Goal: Transaction & Acquisition: Purchase product/service

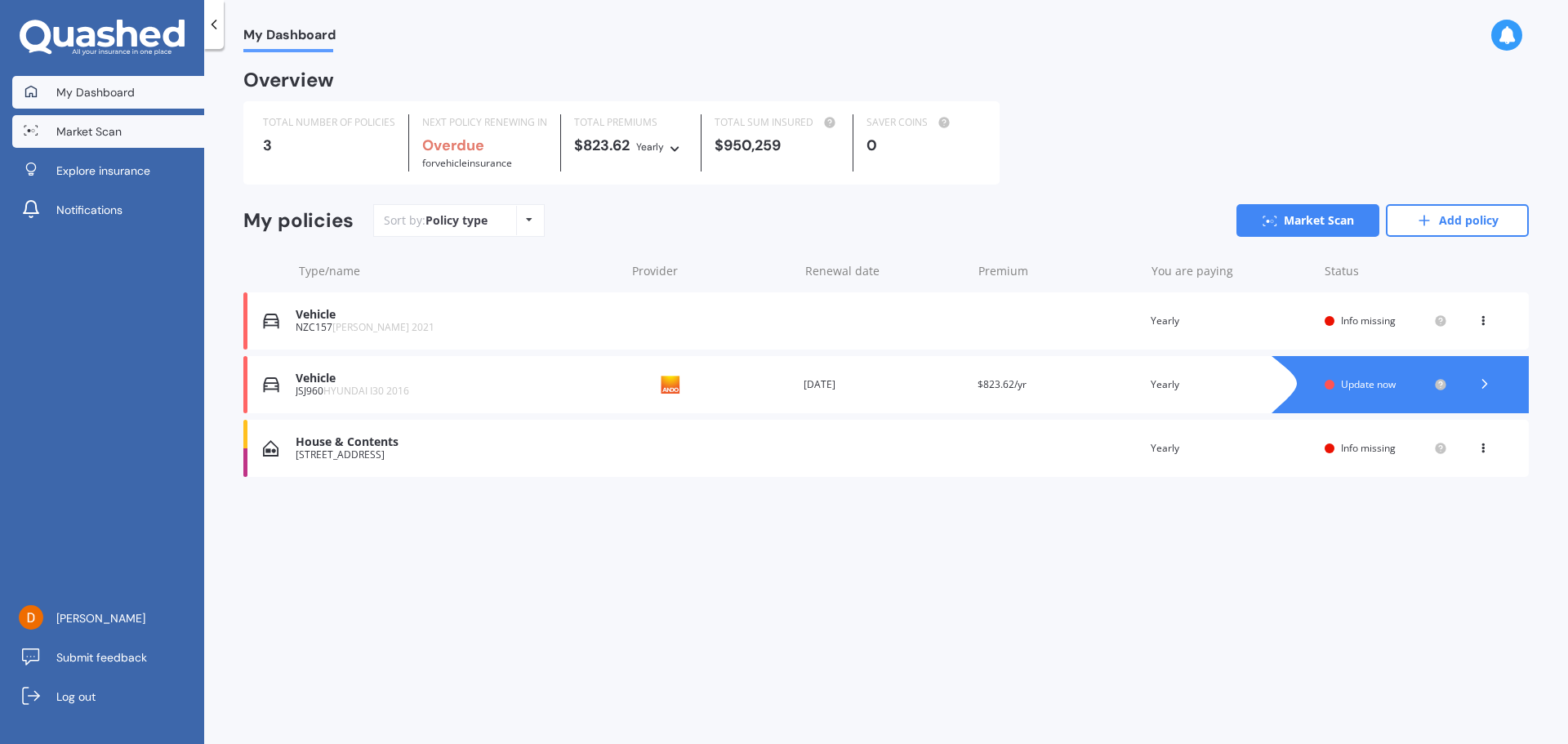
click at [85, 132] on span "Market Scan" at bounding box center [88, 132] width 65 height 17
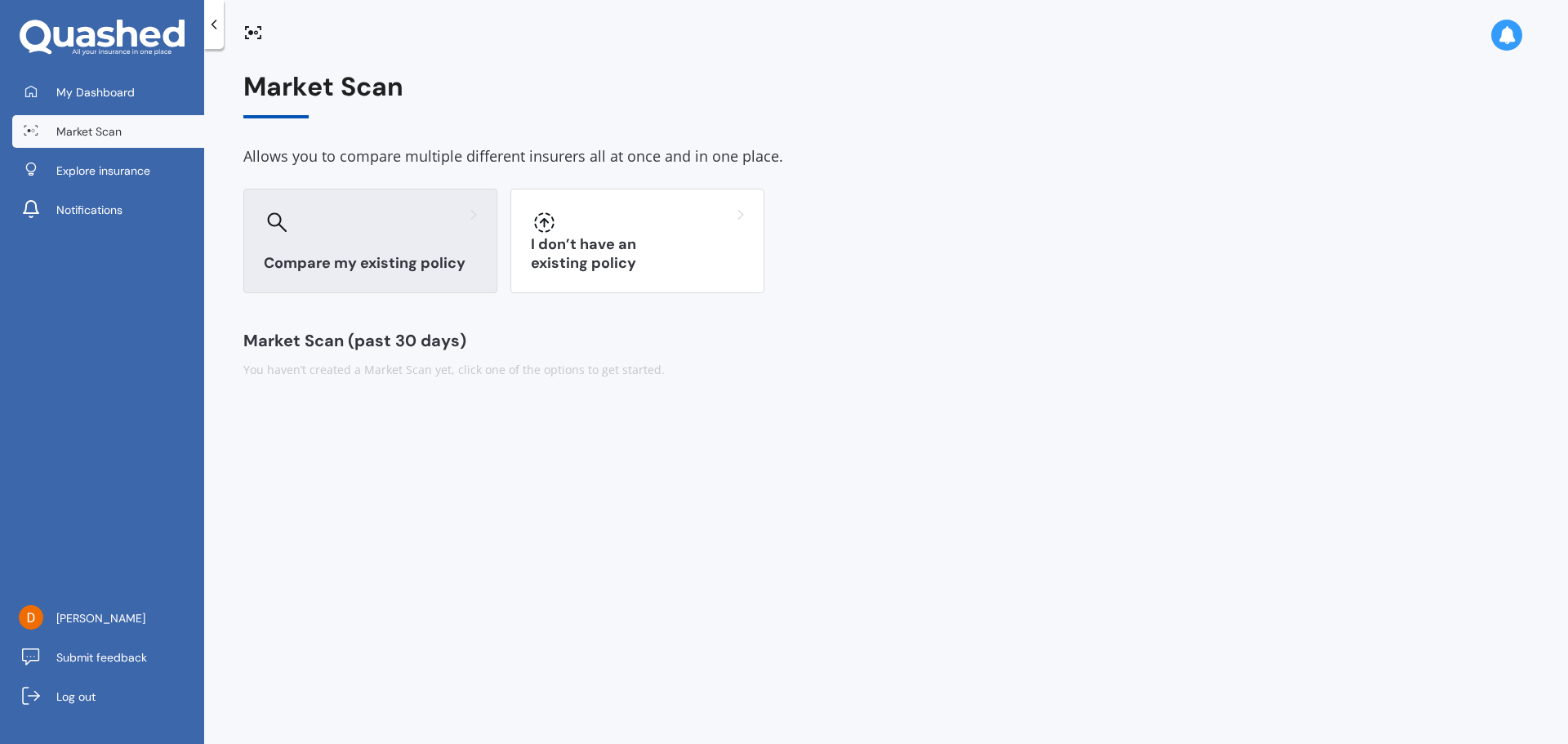
click at [375, 247] on div "Compare my existing policy" at bounding box center [370, 241] width 254 height 105
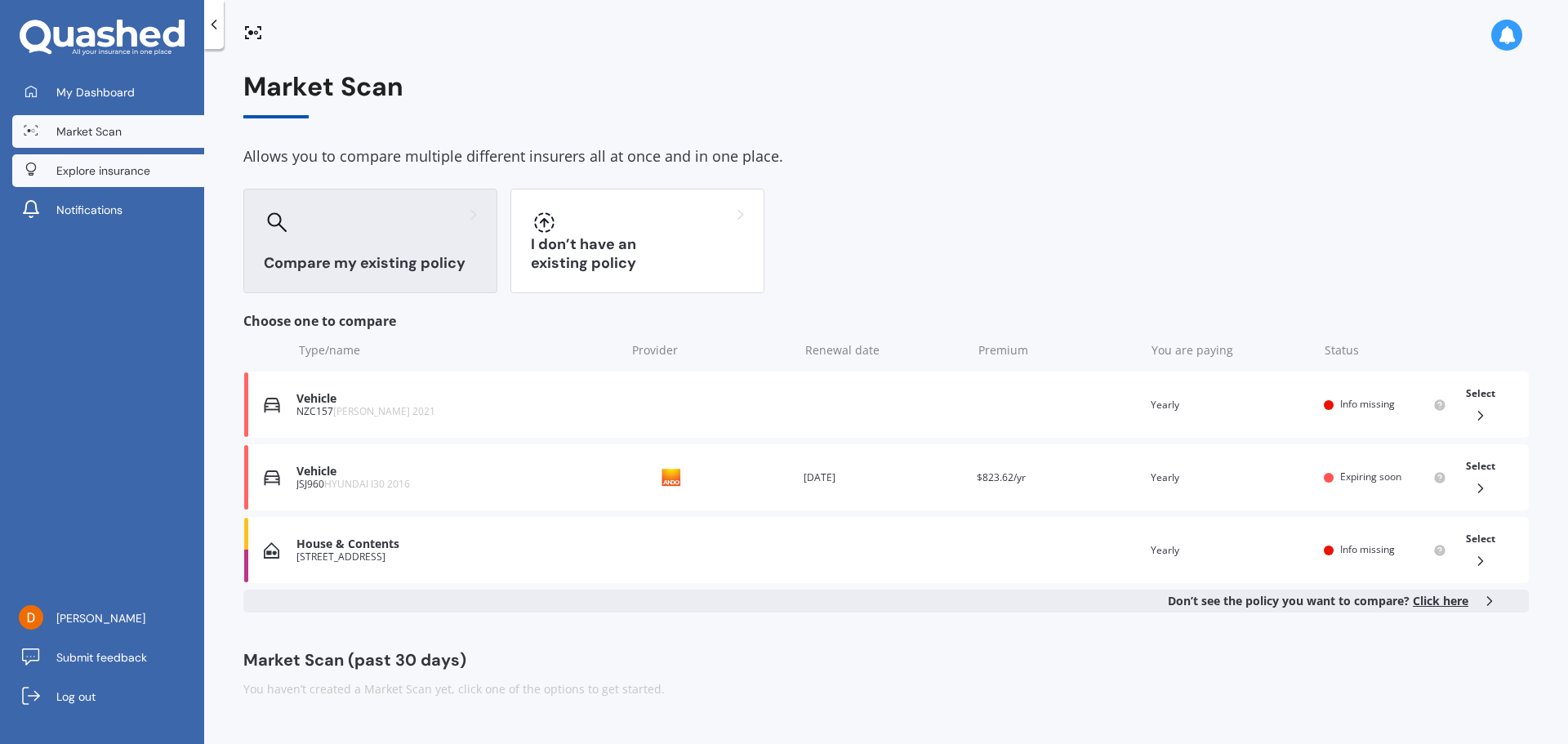
click at [81, 157] on link "Explore insurance" at bounding box center [108, 170] width 192 height 32
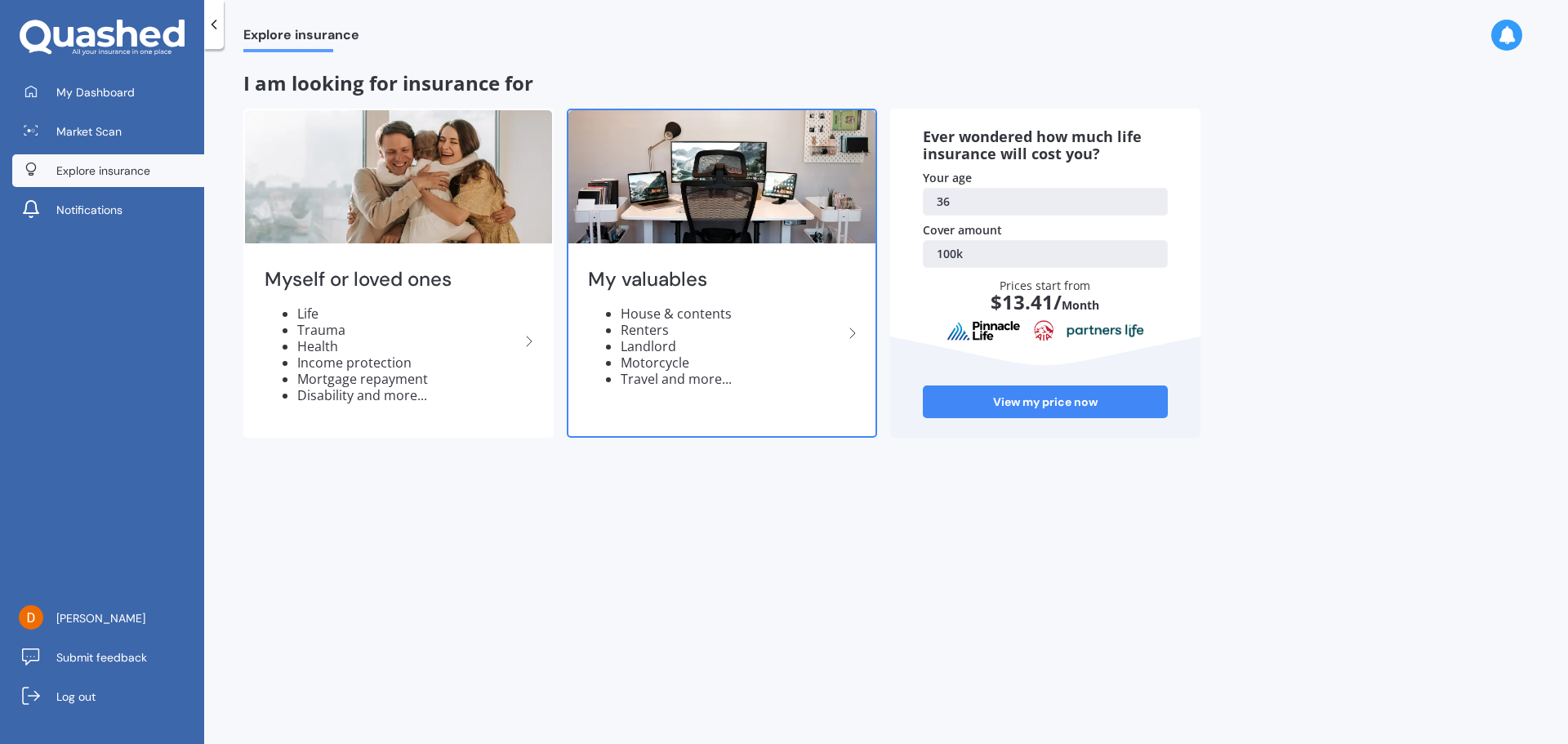
click at [633, 270] on h2 "My valuables" at bounding box center [714, 279] width 255 height 25
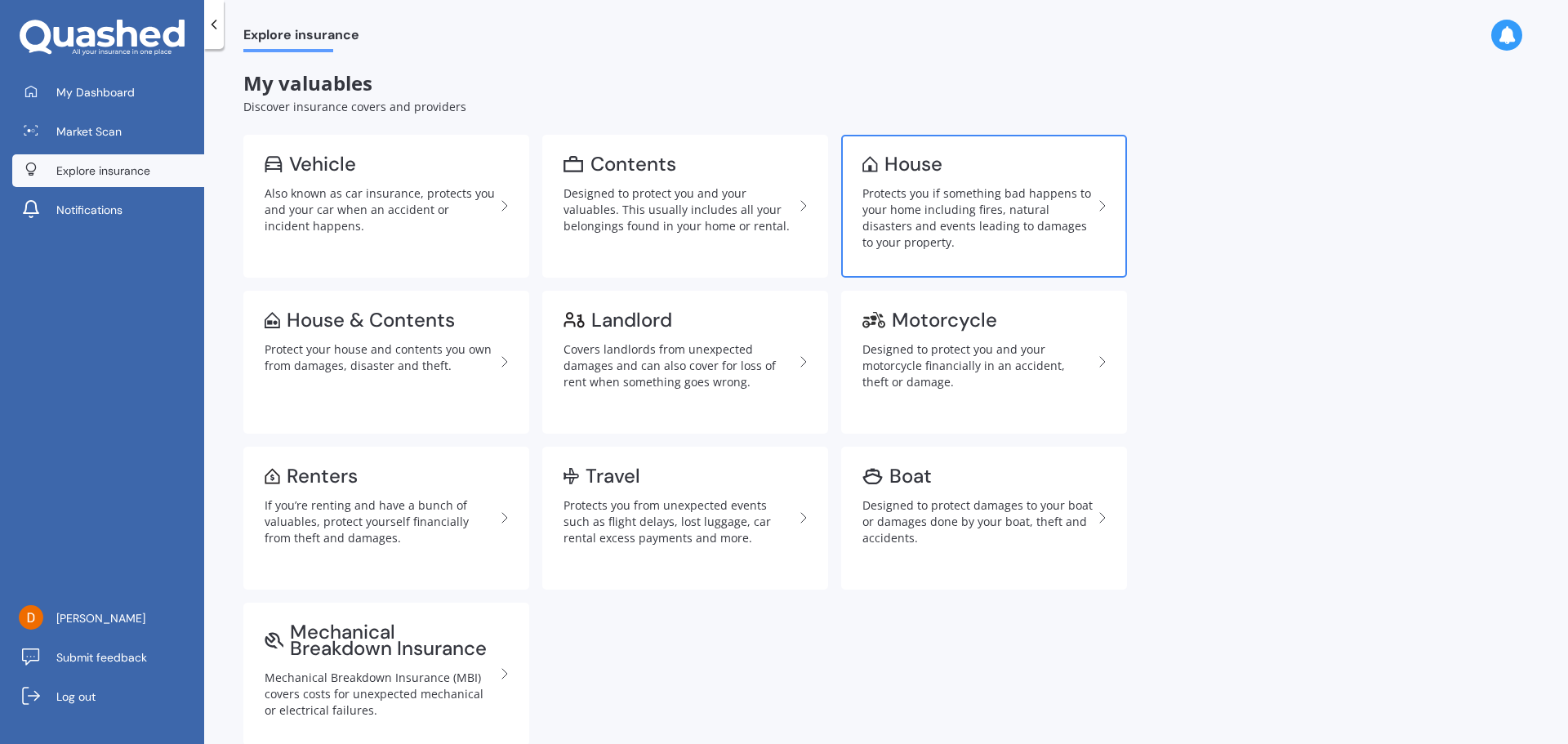
click at [924, 235] on div "Protects you if something bad happens to your home including fires, natural dis…" at bounding box center [977, 217] width 230 height 65
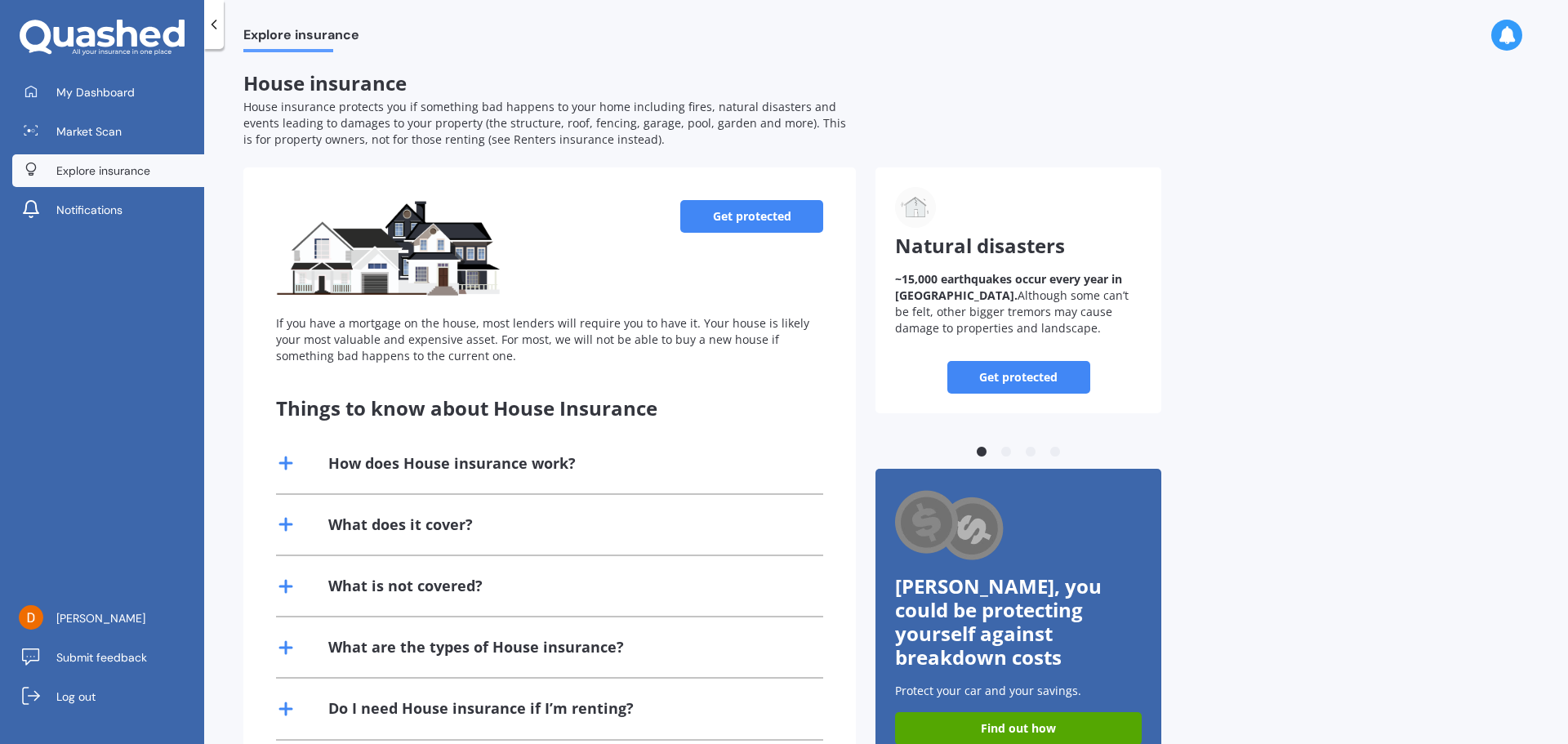
click at [707, 216] on link "Get protected" at bounding box center [751, 215] width 143 height 32
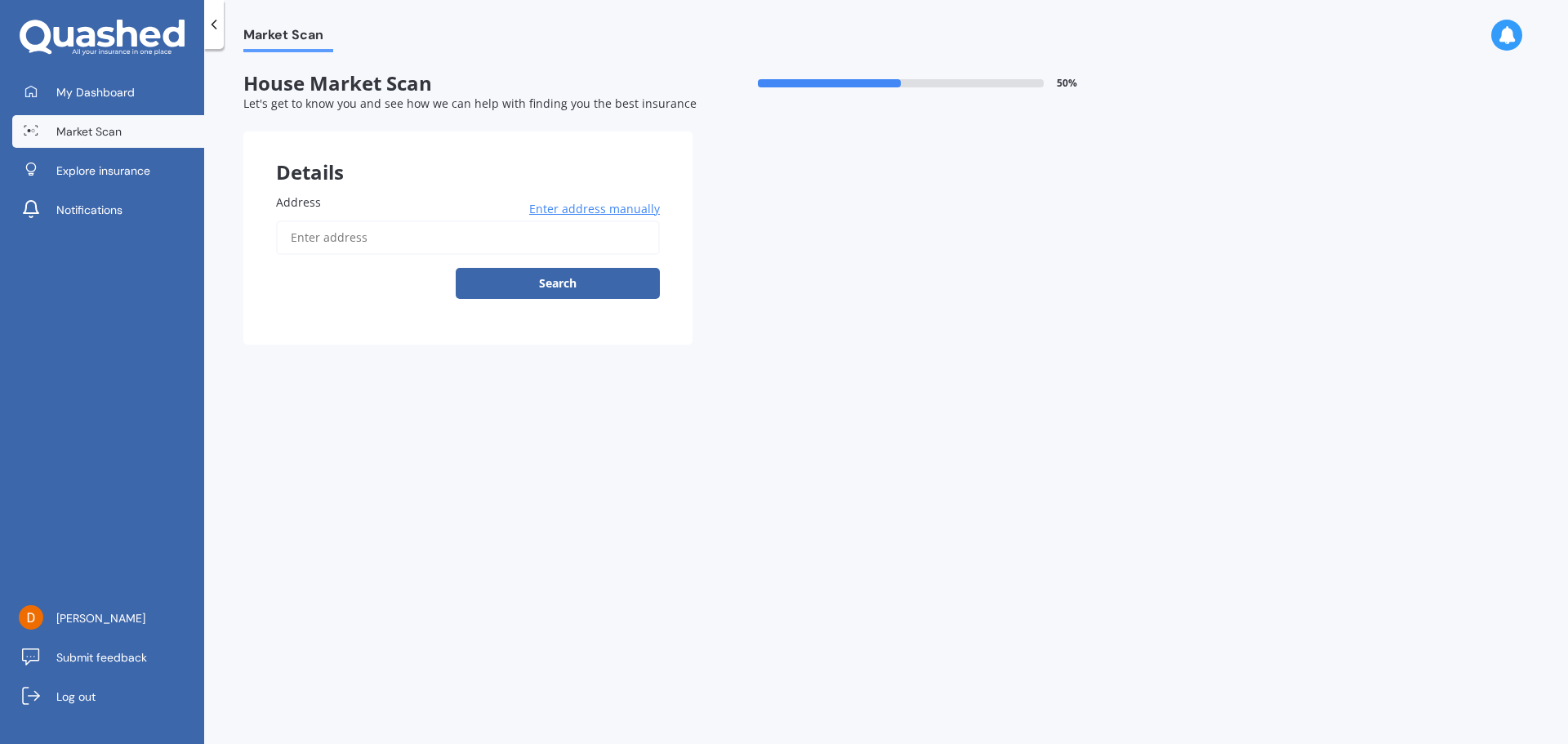
click at [401, 230] on input "Address" at bounding box center [468, 237] width 384 height 34
type input "[STREET_ADDRESS]"
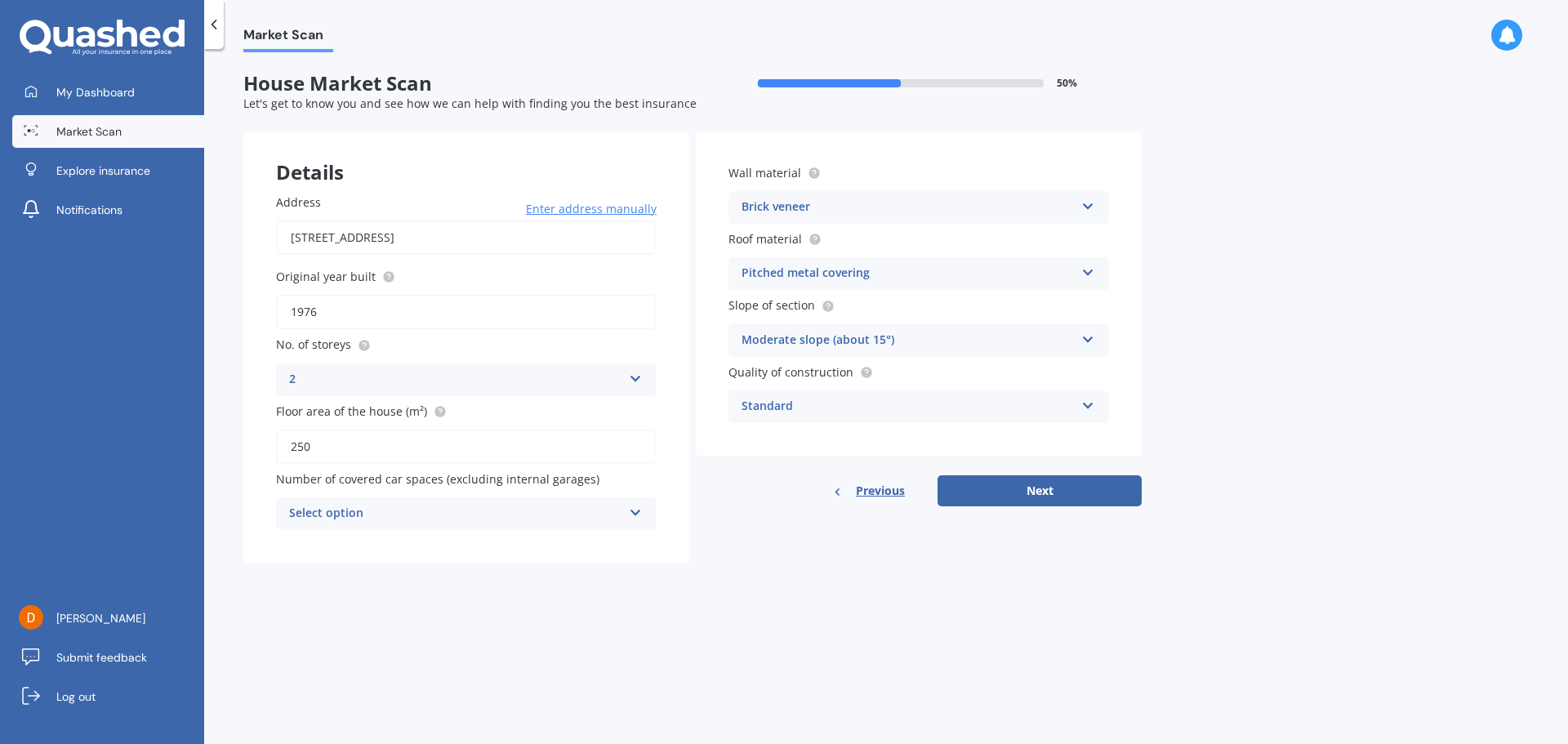
click at [623, 519] on div "Select option 0 1 2 3 4 5+" at bounding box center [466, 513] width 380 height 32
click at [414, 601] on div "2" at bounding box center [466, 604] width 378 height 29
click at [533, 510] on div "2" at bounding box center [456, 513] width 333 height 19
click at [385, 546] on div "0" at bounding box center [466, 545] width 378 height 29
click at [1028, 492] on button "Next" at bounding box center [1040, 491] width 204 height 31
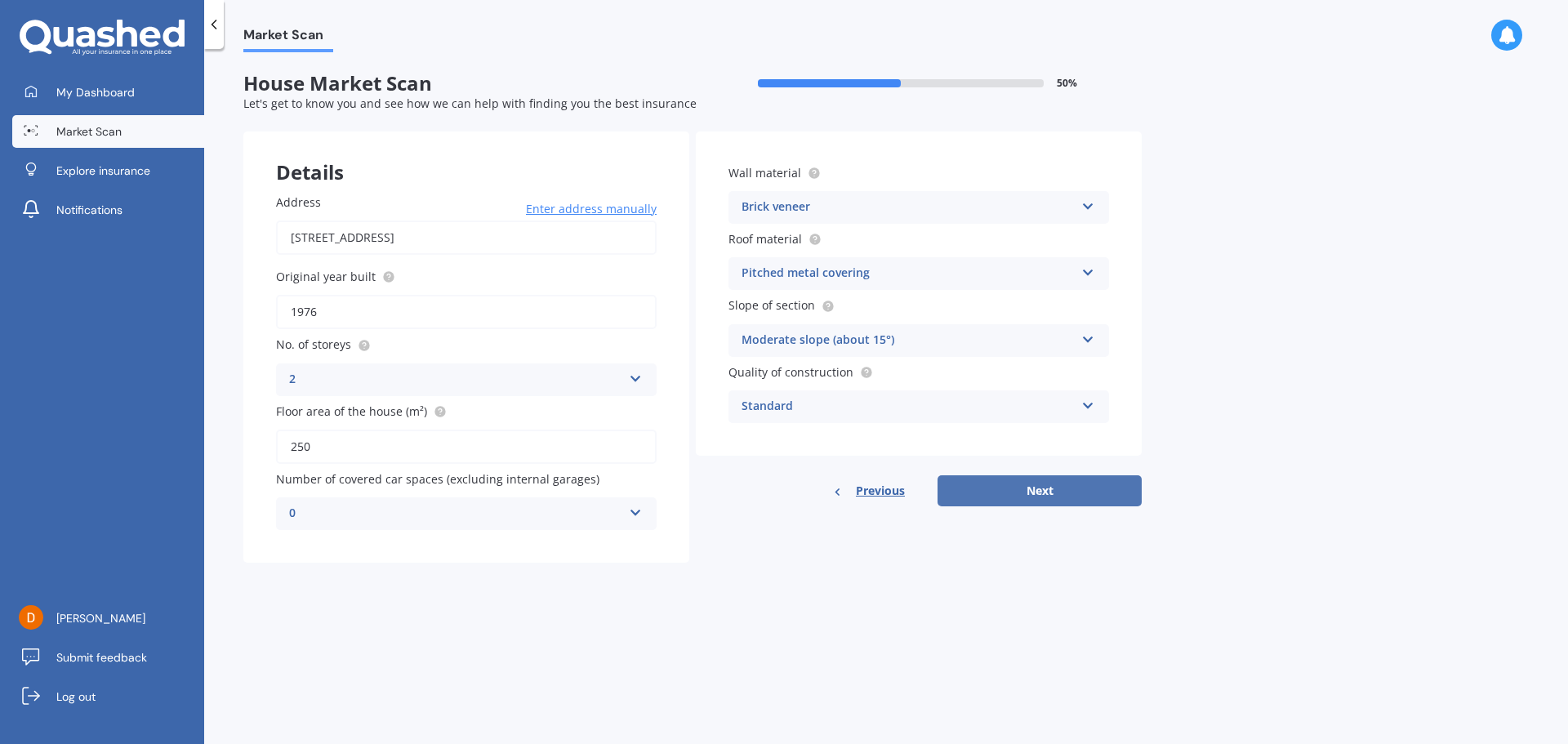
select select "14"
select select "10"
select select "1988"
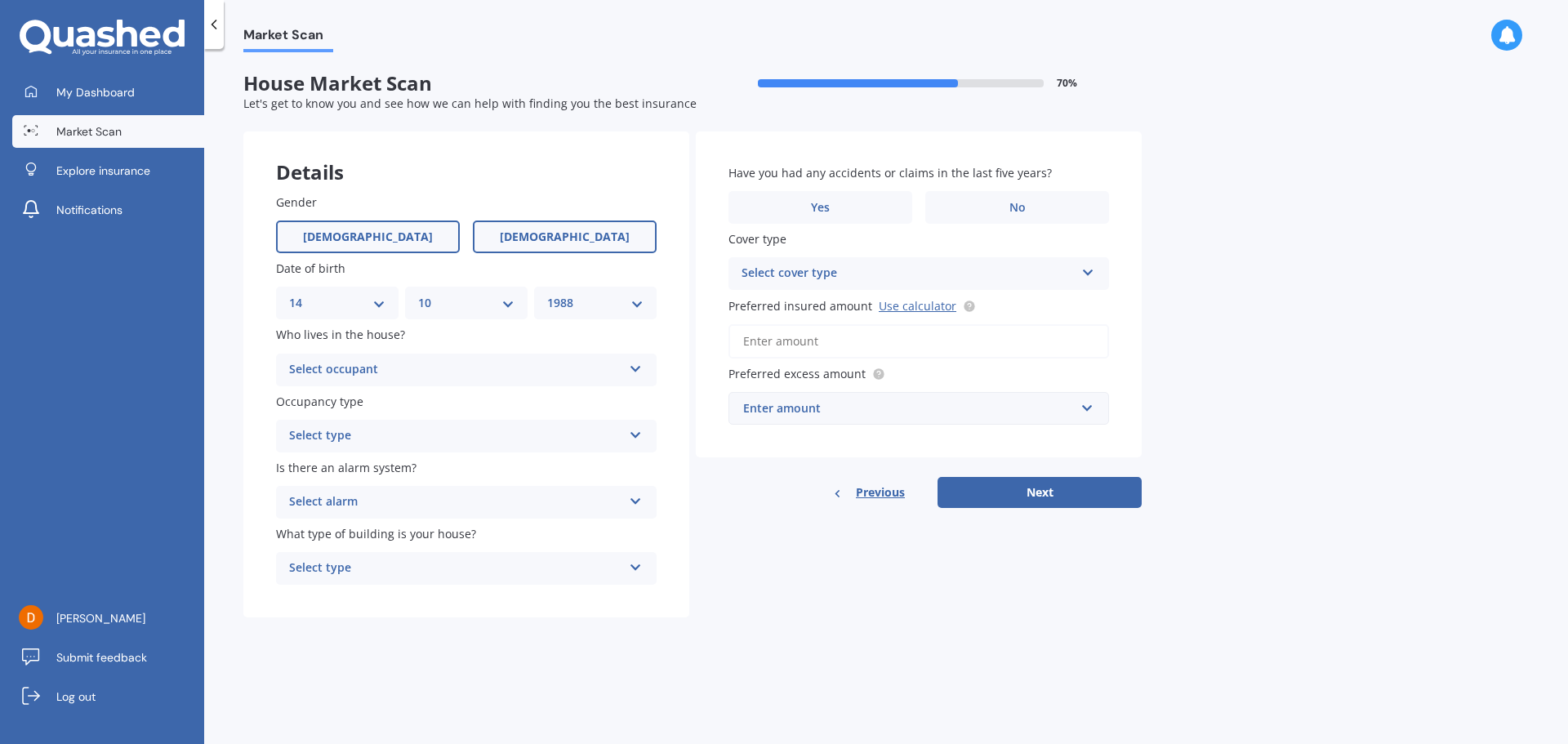
click at [346, 241] on label "[DEMOGRAPHIC_DATA]" at bounding box center [368, 236] width 184 height 32
click at [0, 0] on input "[DEMOGRAPHIC_DATA]" at bounding box center [0, 0] width 0 height 0
click at [352, 296] on select "DD 01 02 03 04 05 06 07 08 09 10 11 12 13 14 15 16 17 18 19 20 21 22 23 24 25 2…" at bounding box center [337, 303] width 97 height 18
select select "16"
click at [289, 294] on select "DD 01 02 03 04 05 06 07 08 09 10 11 12 13 14 15 16 17 18 19 20 21 22 23 24 25 2…" at bounding box center [337, 303] width 97 height 18
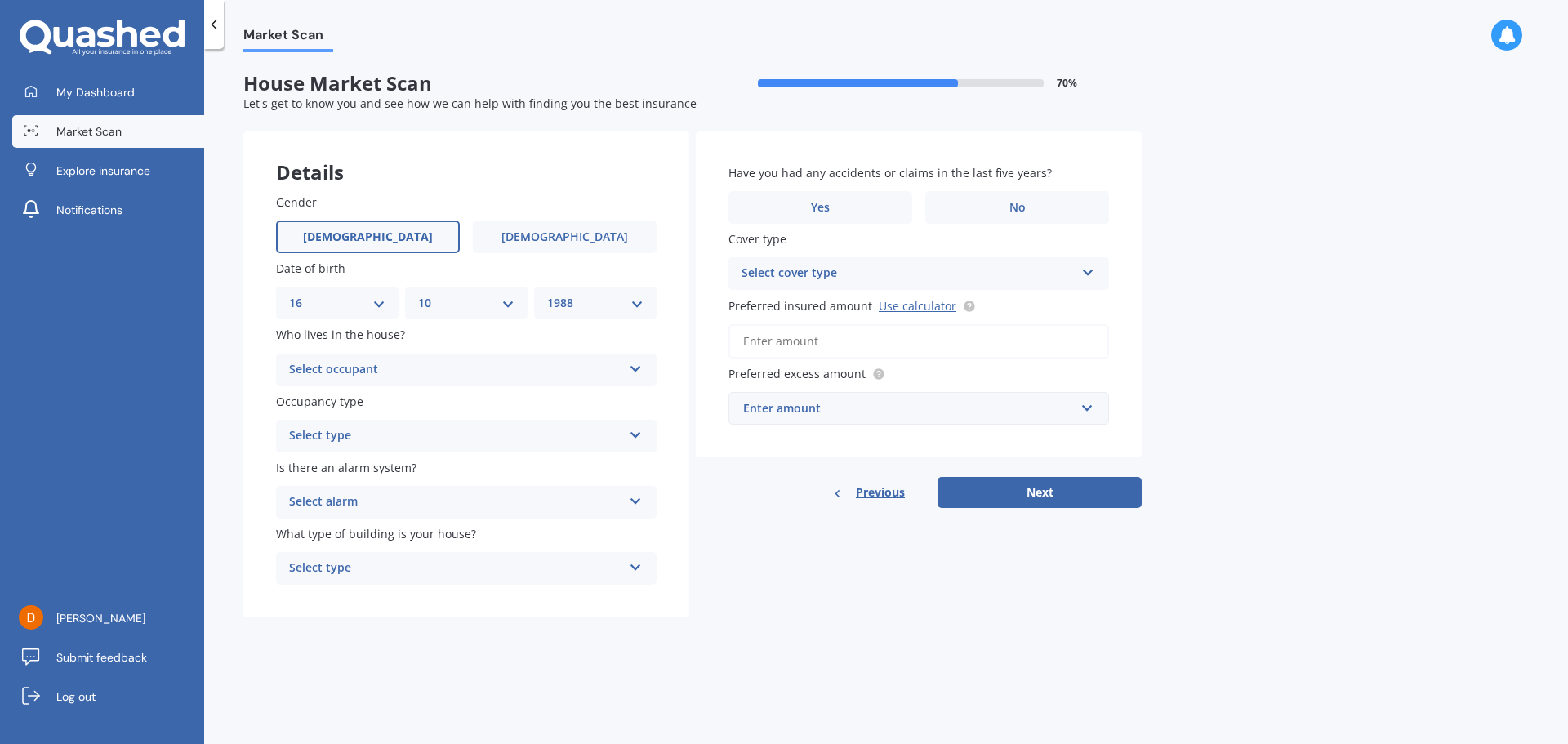
click at [461, 307] on select "MM 01 02 03 04 05 06 07 08 09 10 11 12" at bounding box center [466, 303] width 97 height 18
select select "05"
click at [418, 294] on select "MM 01 02 03 04 05 06 07 08 09 10 11 12" at bounding box center [466, 303] width 97 height 18
click at [409, 368] on div "Select occupant" at bounding box center [456, 369] width 333 height 19
click at [375, 400] on div "Owner" at bounding box center [466, 401] width 378 height 29
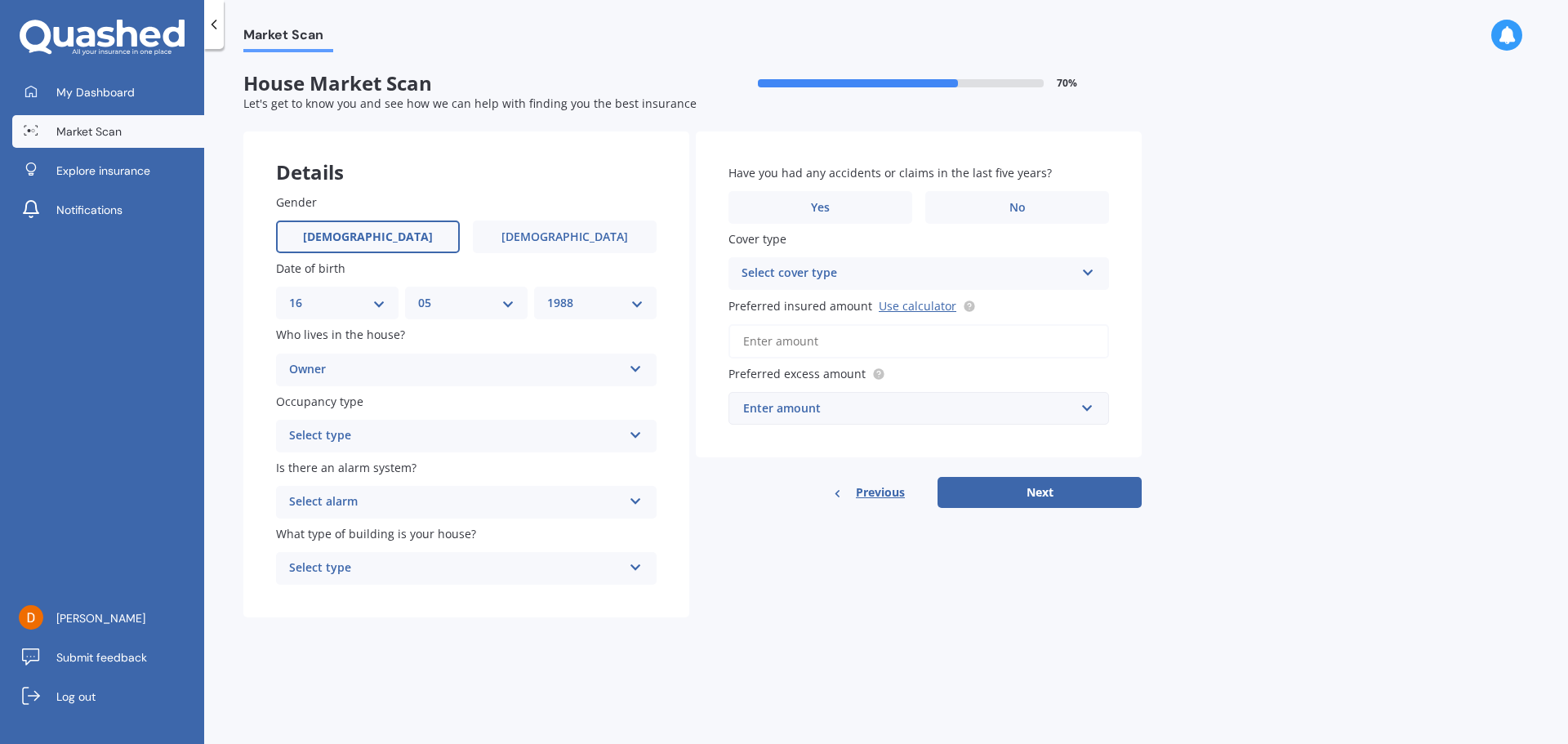
click at [362, 438] on div "Select type" at bounding box center [456, 436] width 333 height 19
click at [354, 473] on div "Permanent" at bounding box center [466, 468] width 378 height 29
click at [349, 506] on div "Select alarm" at bounding box center [456, 502] width 333 height 19
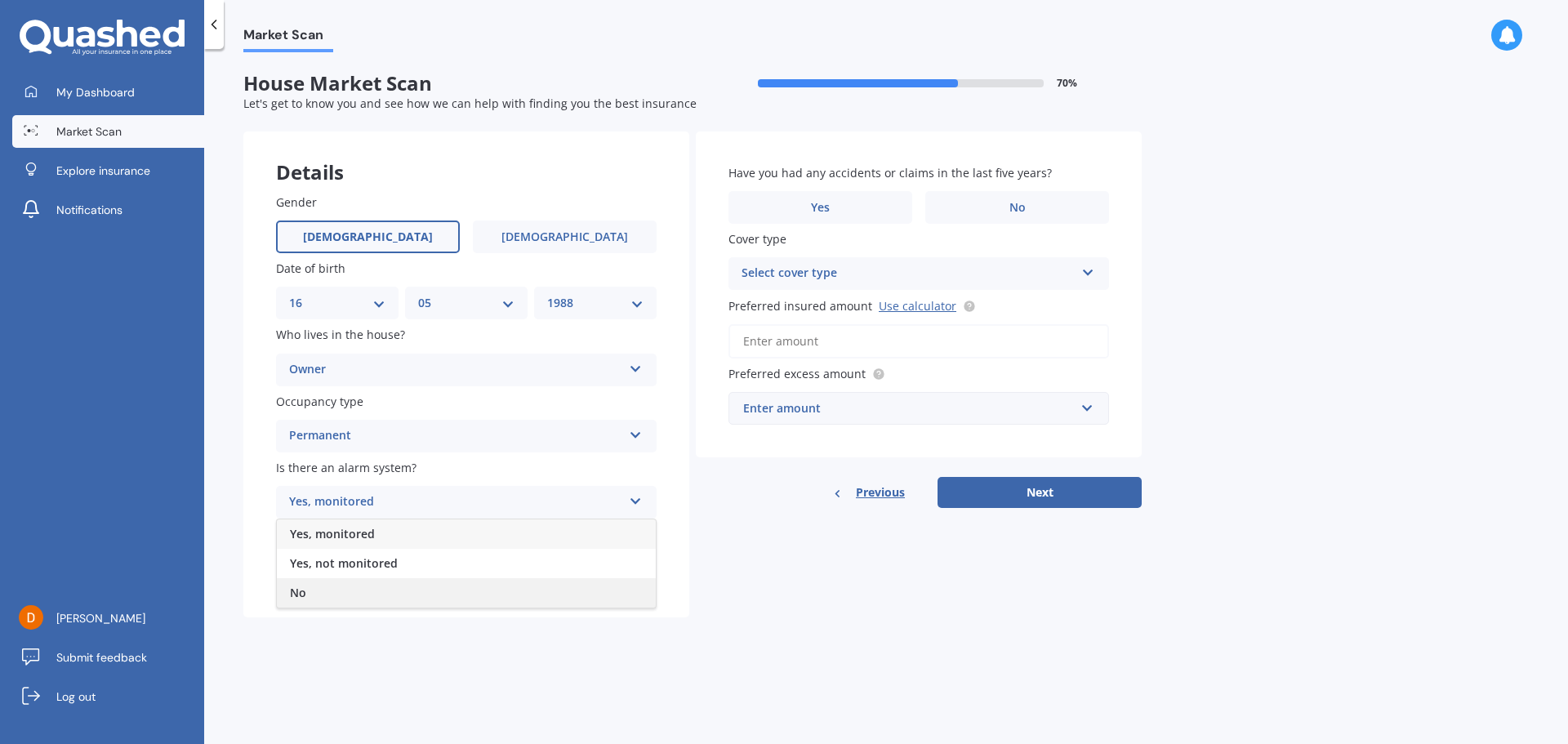
click at [324, 593] on div "No" at bounding box center [466, 593] width 378 height 29
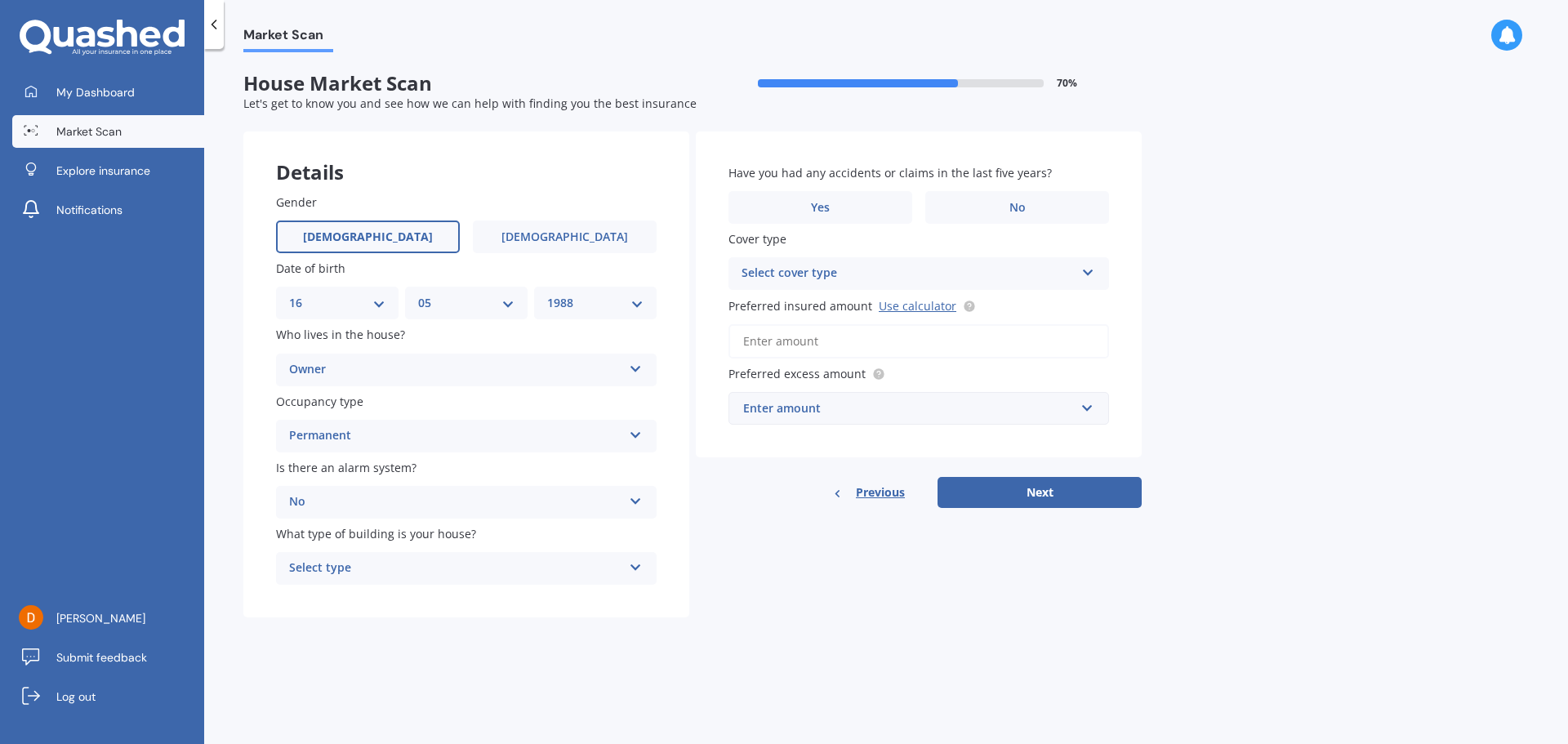
click at [324, 561] on div "Select type" at bounding box center [456, 568] width 333 height 19
click at [324, 599] on span "Freestanding" at bounding box center [326, 599] width 73 height 16
click at [836, 205] on label "Yes" at bounding box center [820, 206] width 184 height 32
click at [0, 0] on input "Yes" at bounding box center [0, 0] width 0 height 0
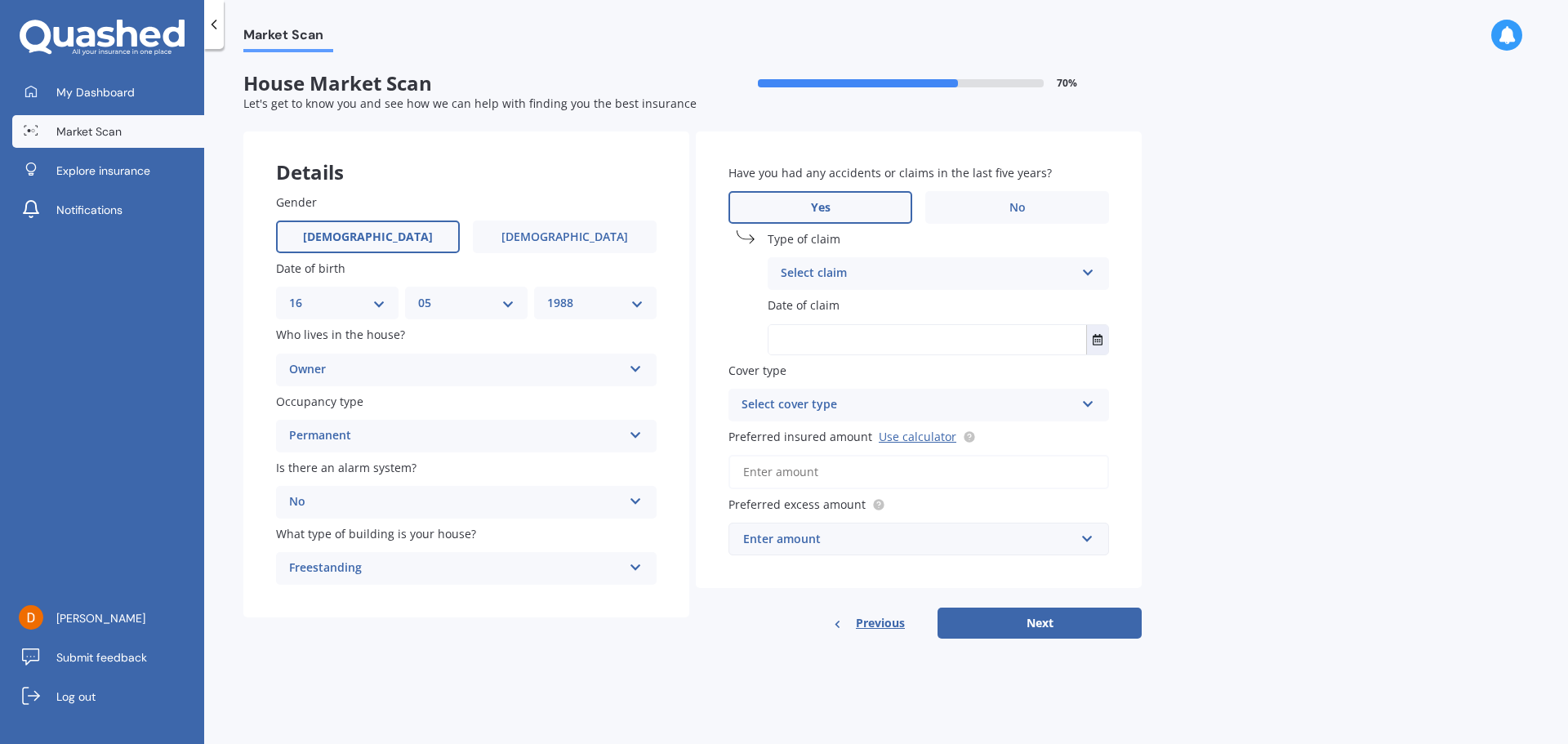
click at [830, 269] on div "Select claim" at bounding box center [927, 273] width 294 height 19
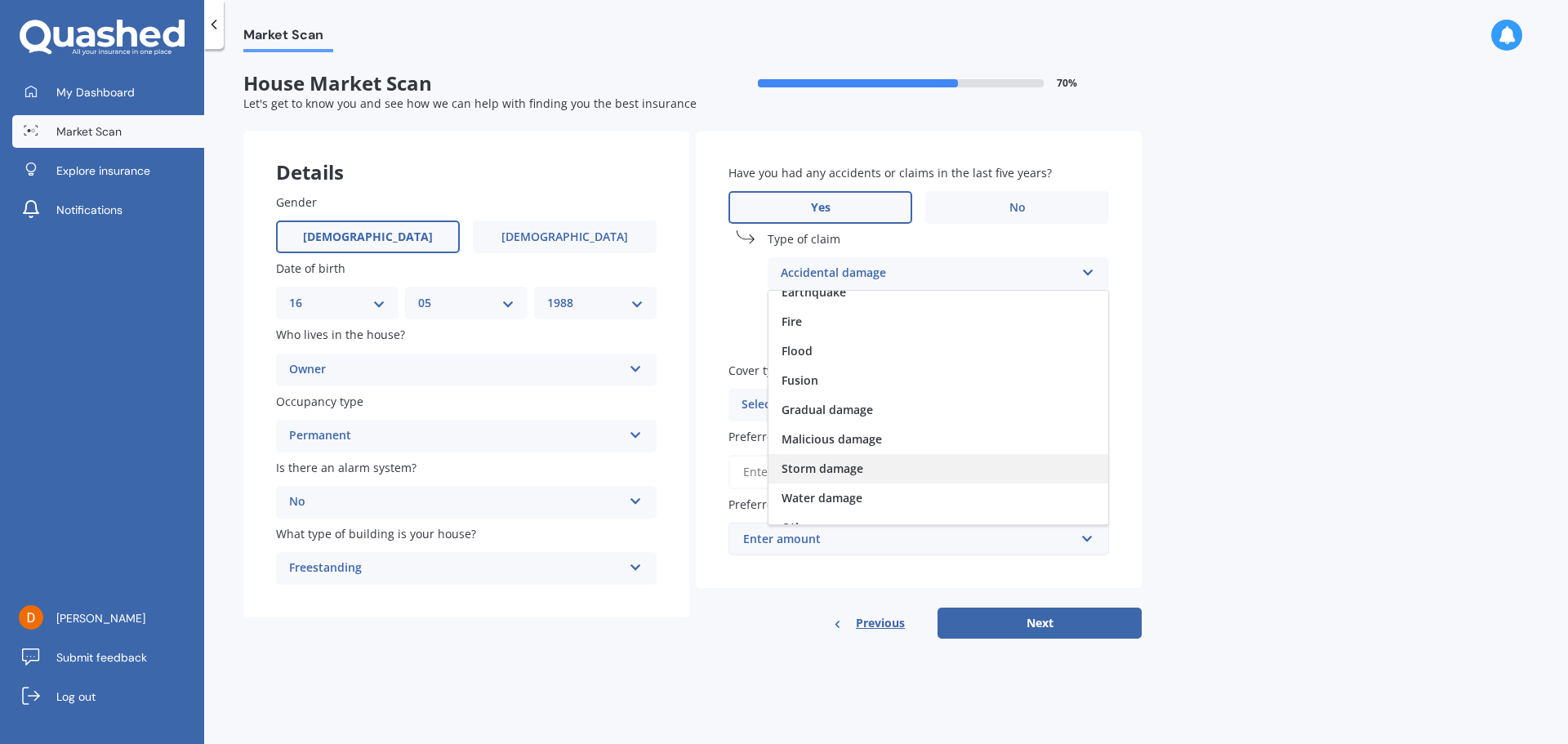
scroll to position [119, 0]
click at [855, 472] on span "Water damage" at bounding box center [822, 480] width 81 height 16
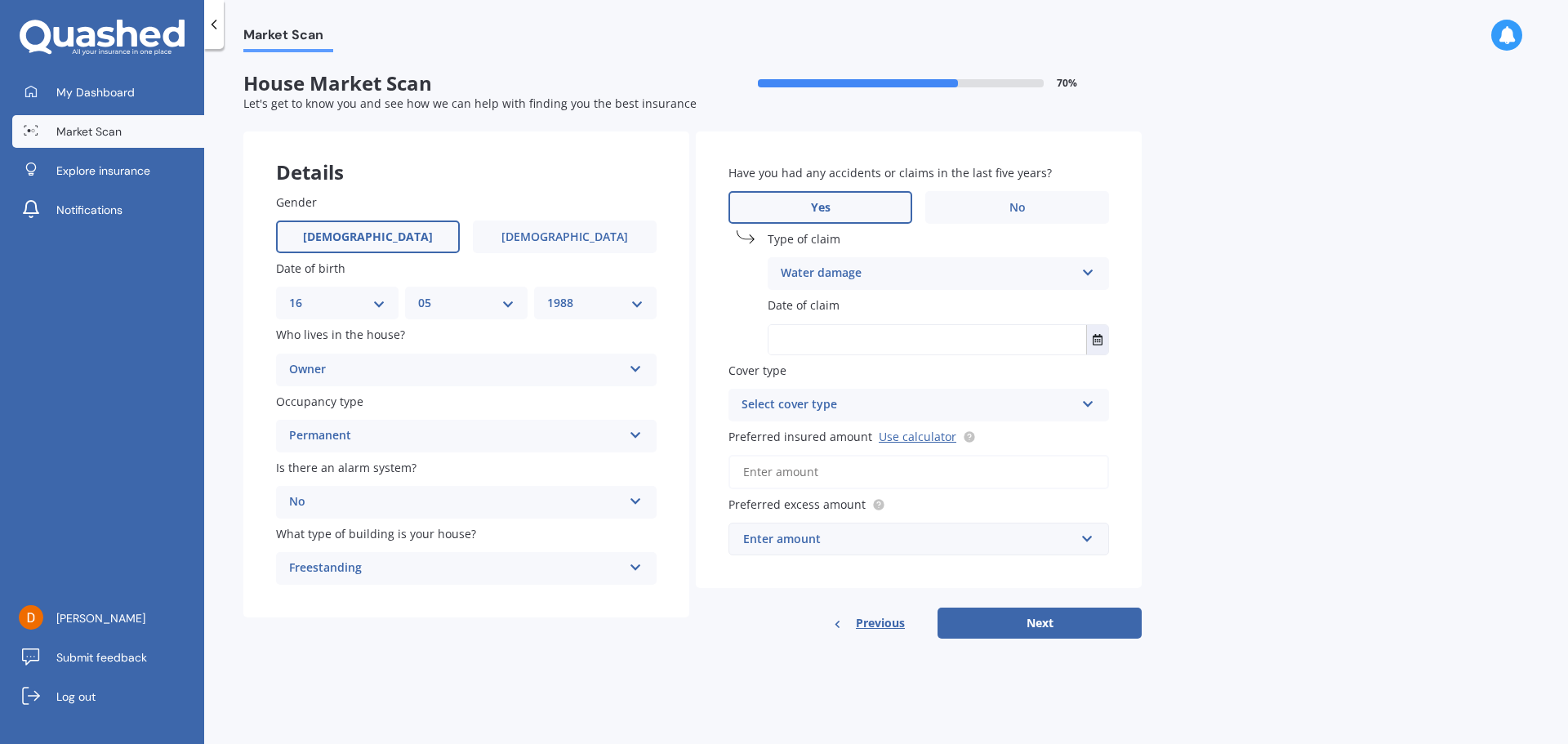
click at [829, 339] on input "text" at bounding box center [926, 340] width 318 height 29
click at [1094, 341] on icon "Select date" at bounding box center [1097, 340] width 10 height 11
click at [836, 380] on button "[DATE]" at bounding box center [813, 380] width 70 height 29
click at [818, 376] on icon "button" at bounding box center [821, 380] width 7 height 11
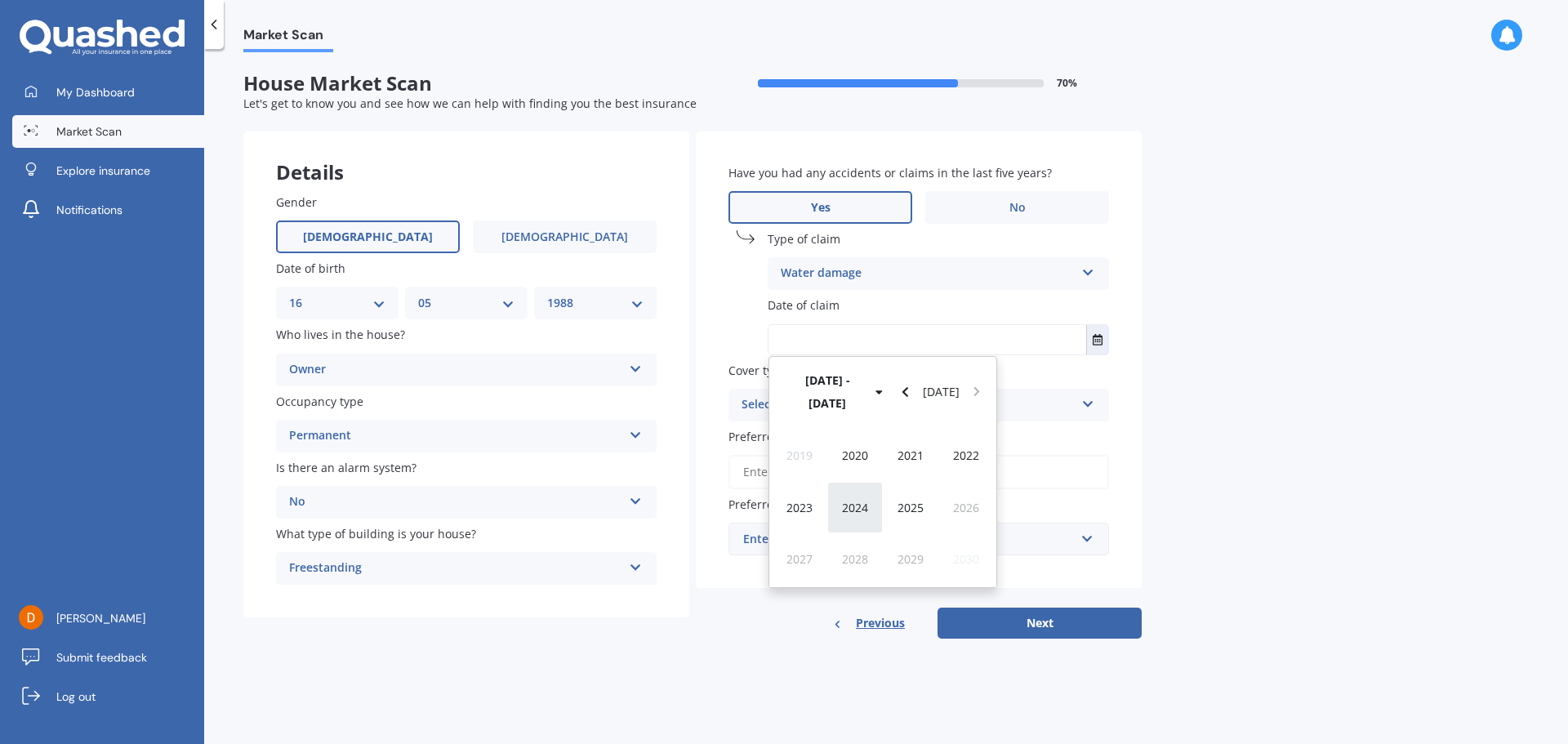
click at [851, 500] on span "2024" at bounding box center [854, 507] width 26 height 16
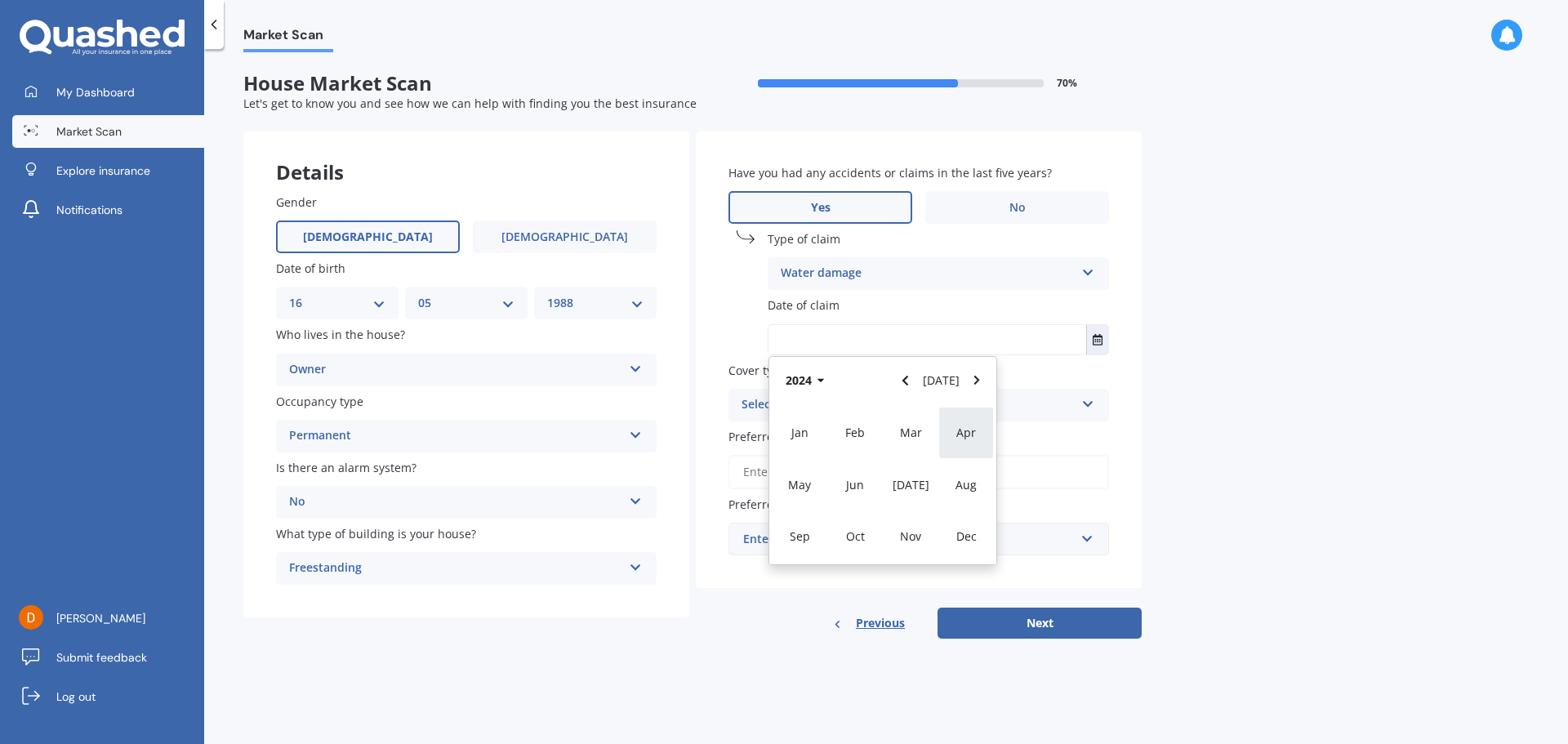
click at [962, 421] on div "Apr" at bounding box center [966, 433] width 55 height 52
click at [785, 443] on span "01" at bounding box center [787, 443] width 13 height 16
type input "[DATE]"
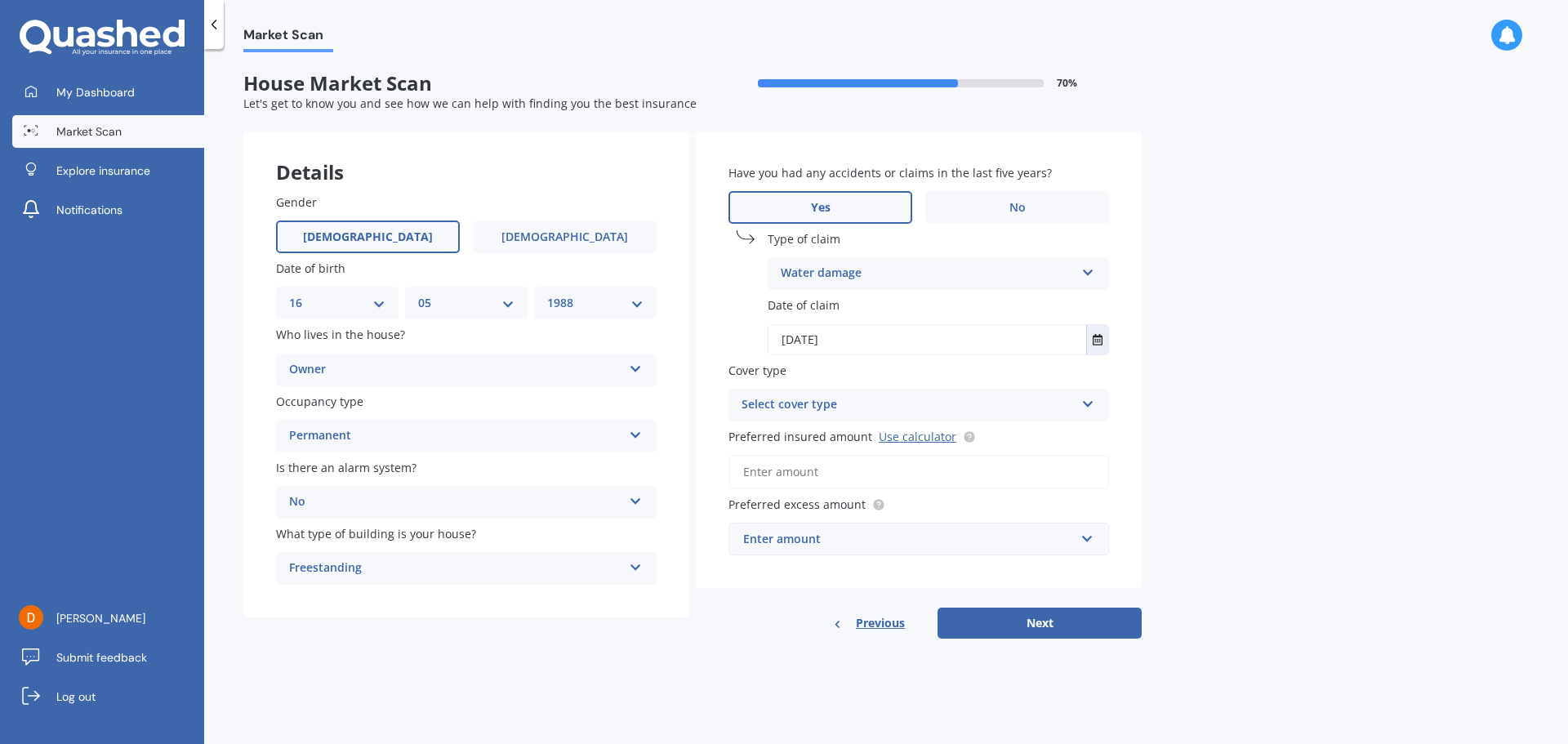
click at [780, 402] on div "Select cover type" at bounding box center [908, 404] width 333 height 19
click at [767, 375] on span "Cover type" at bounding box center [757, 370] width 58 height 16
click at [779, 470] on input "Preferred insured amount Use calculator" at bounding box center [918, 471] width 380 height 34
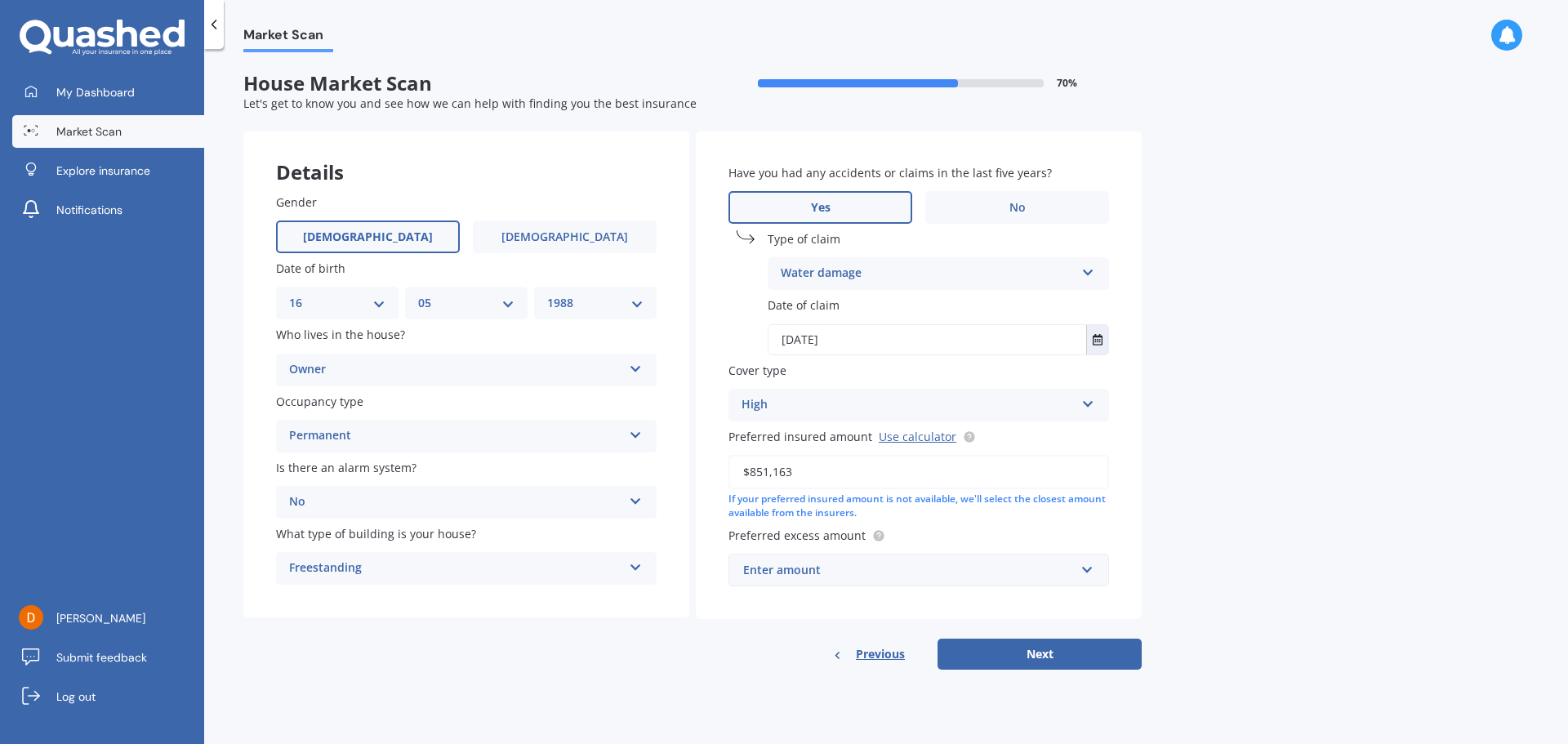
type input "$851,163"
click at [803, 577] on div "Enter amount" at bounding box center [909, 570] width 331 height 18
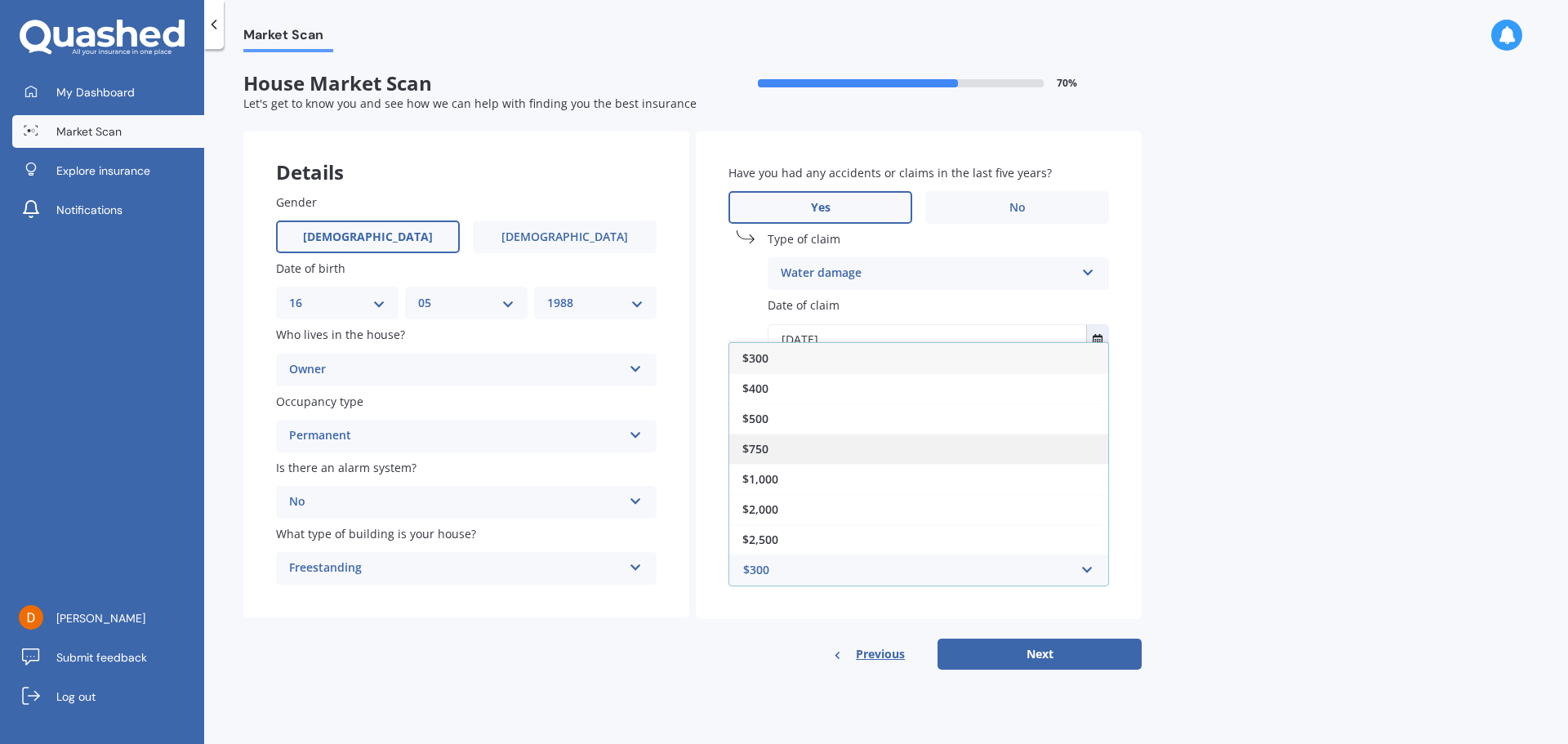
click at [783, 442] on div "$750" at bounding box center [918, 448] width 378 height 30
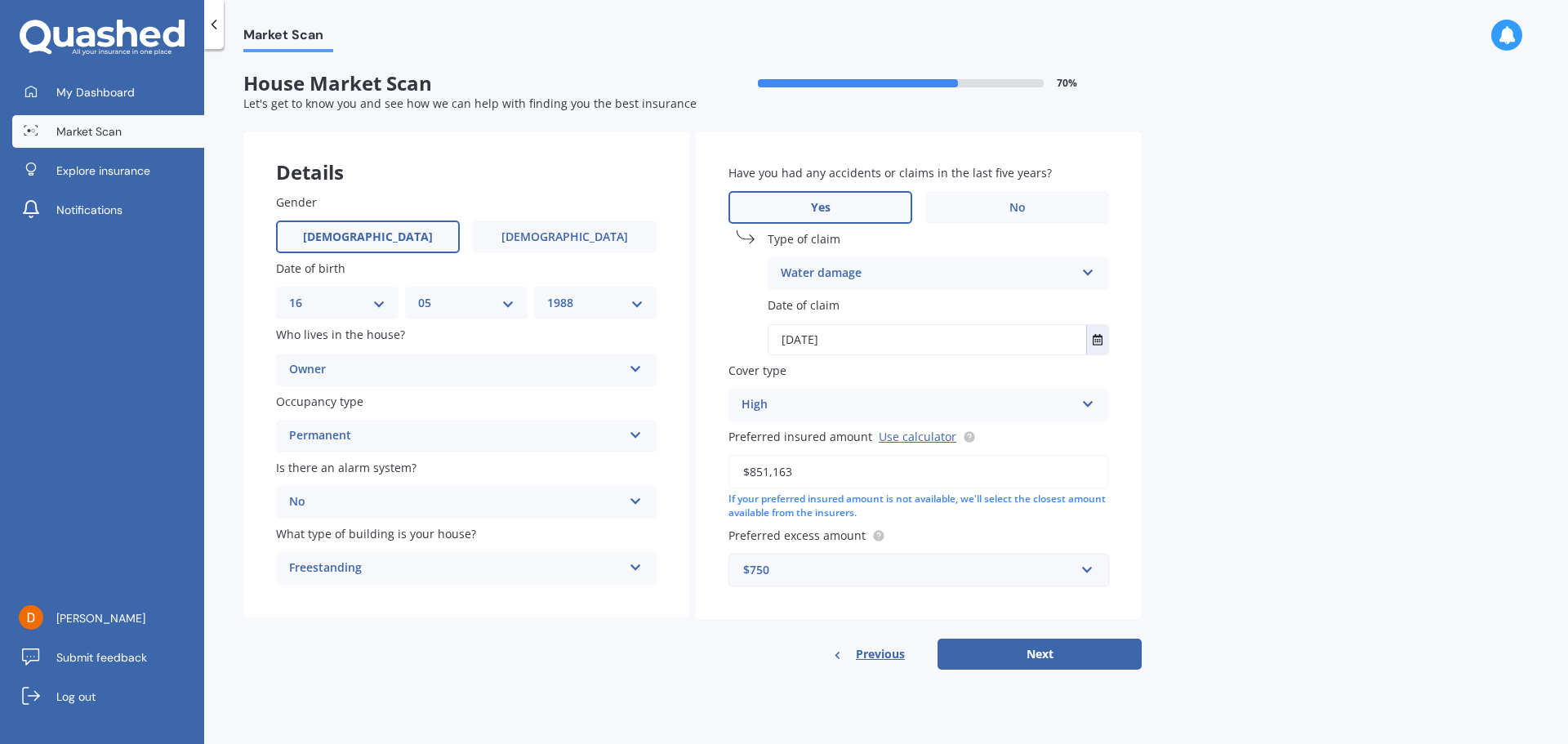
click at [878, 567] on div "$750" at bounding box center [909, 570] width 331 height 18
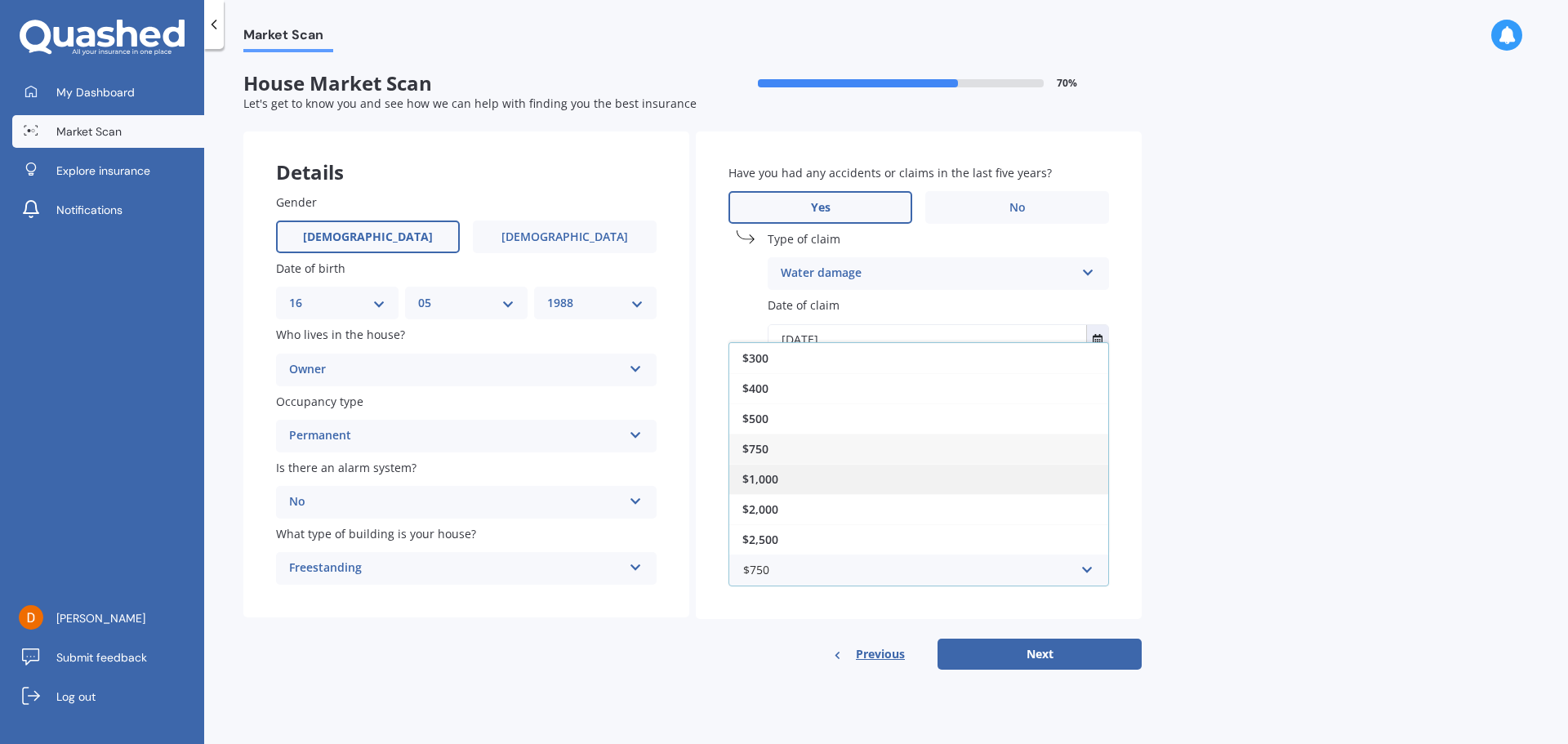
click at [807, 480] on div "$1,000" at bounding box center [918, 479] width 378 height 30
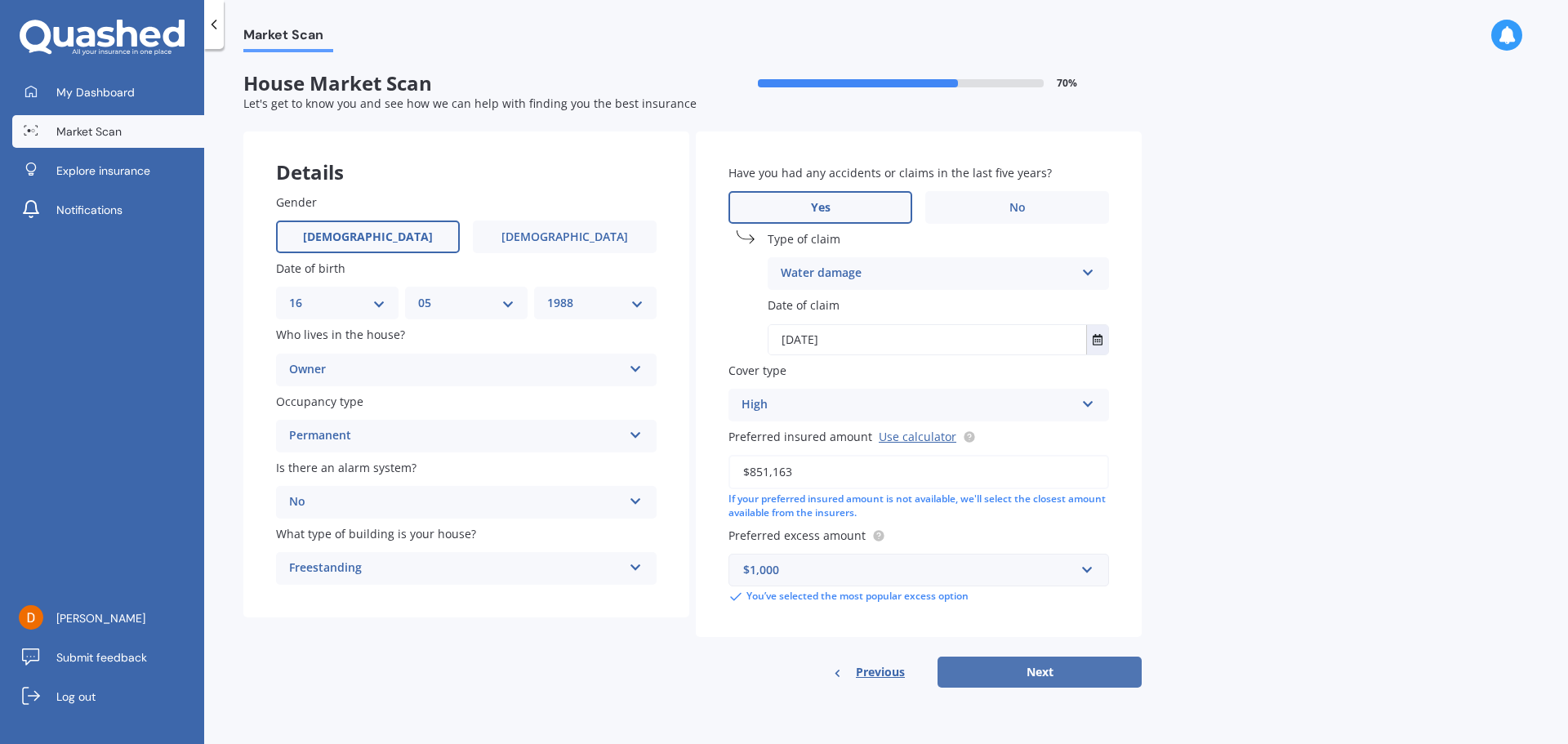
click at [1000, 674] on button "Next" at bounding box center [1040, 672] width 204 height 31
select select "16"
select select "05"
select select "1988"
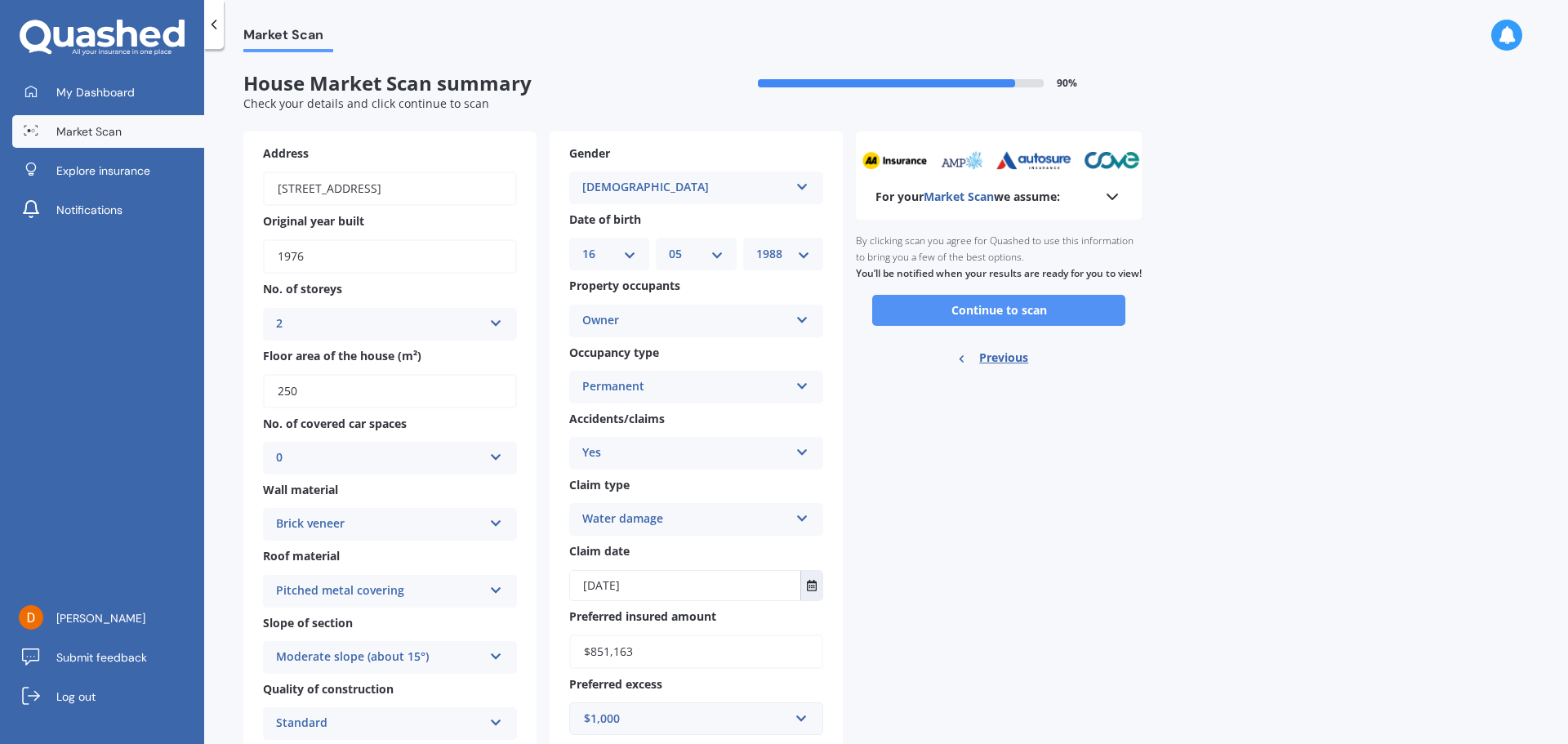
click at [973, 316] on button "Continue to scan" at bounding box center [998, 310] width 253 height 31
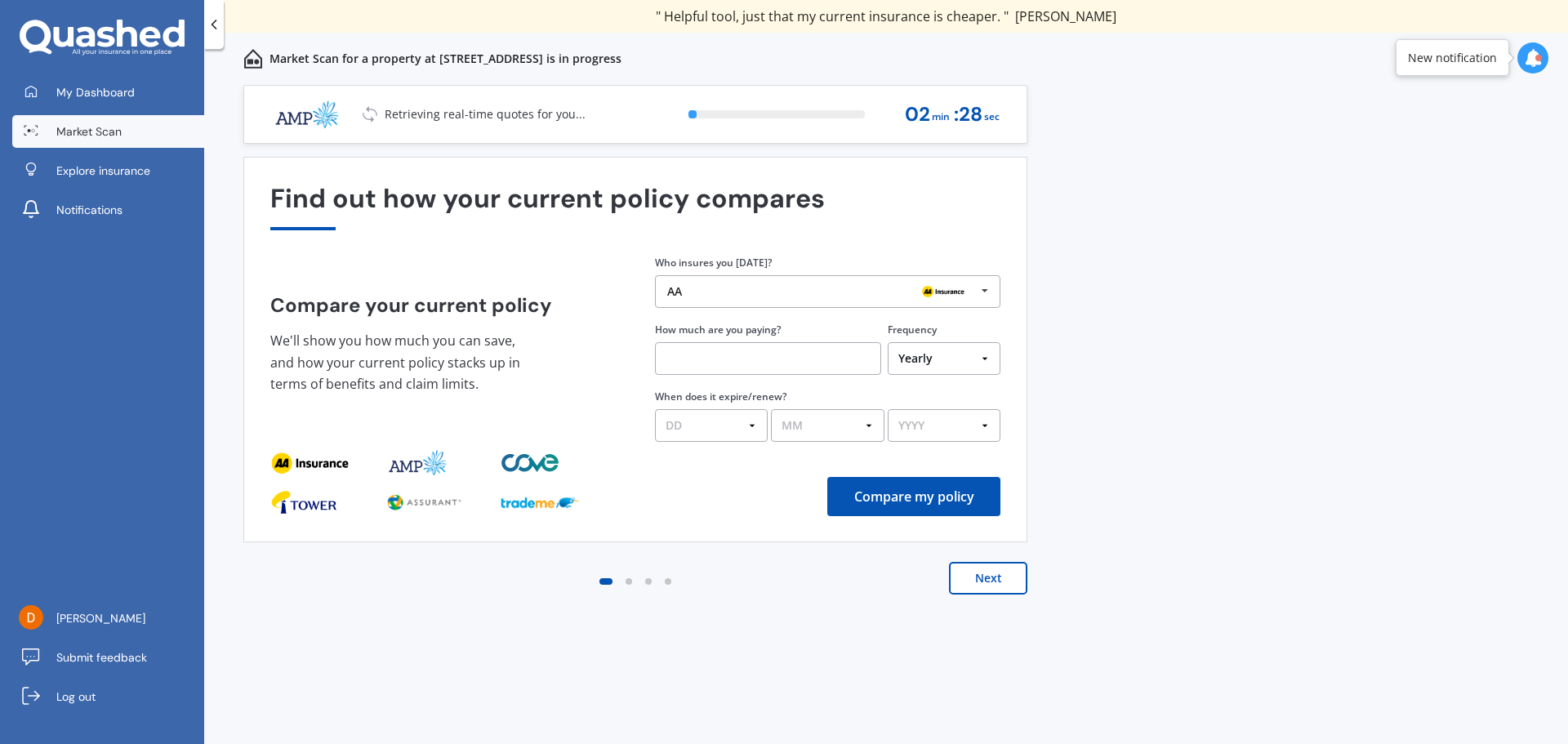
click at [876, 296] on div "AA" at bounding box center [820, 291] width 308 height 13
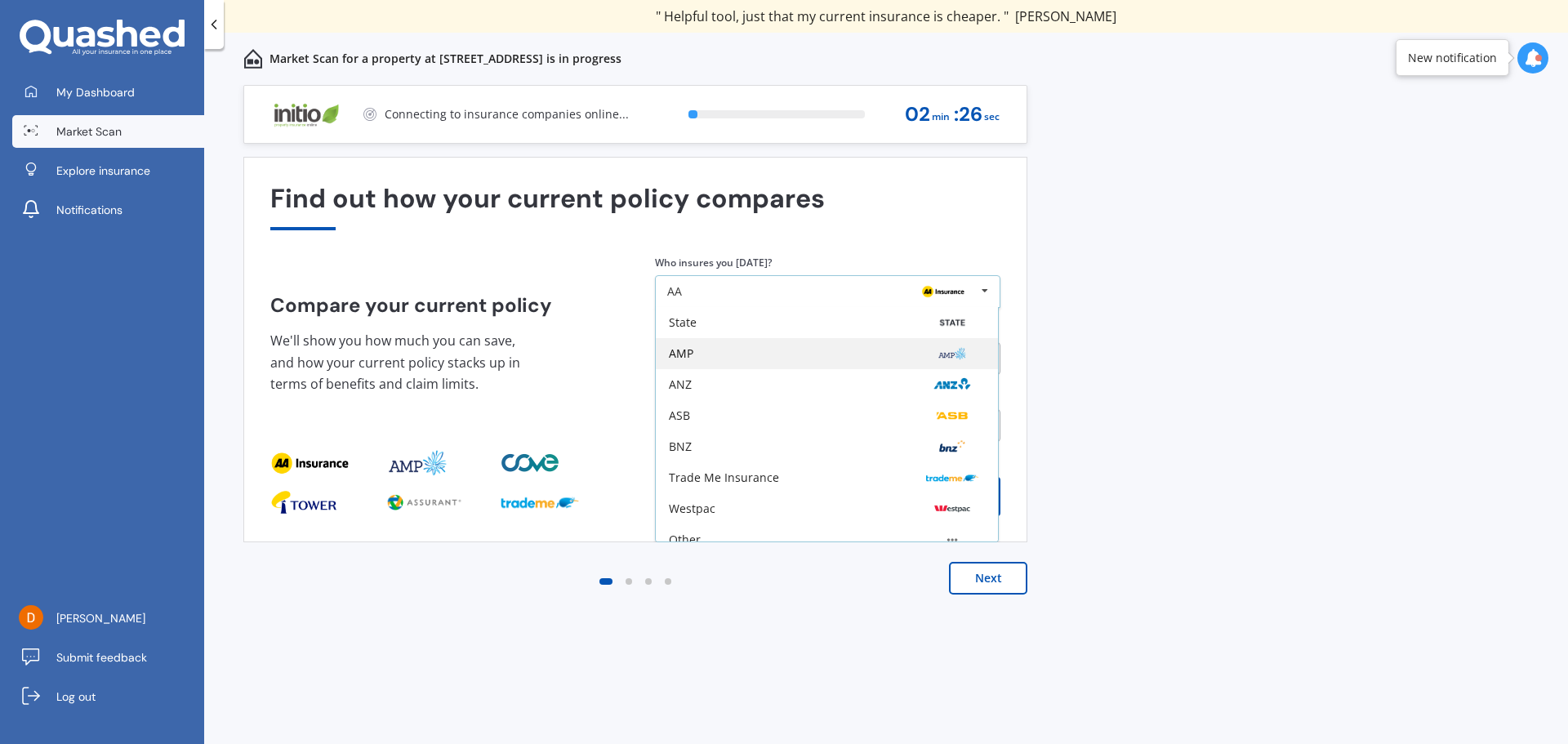
scroll to position [107, 0]
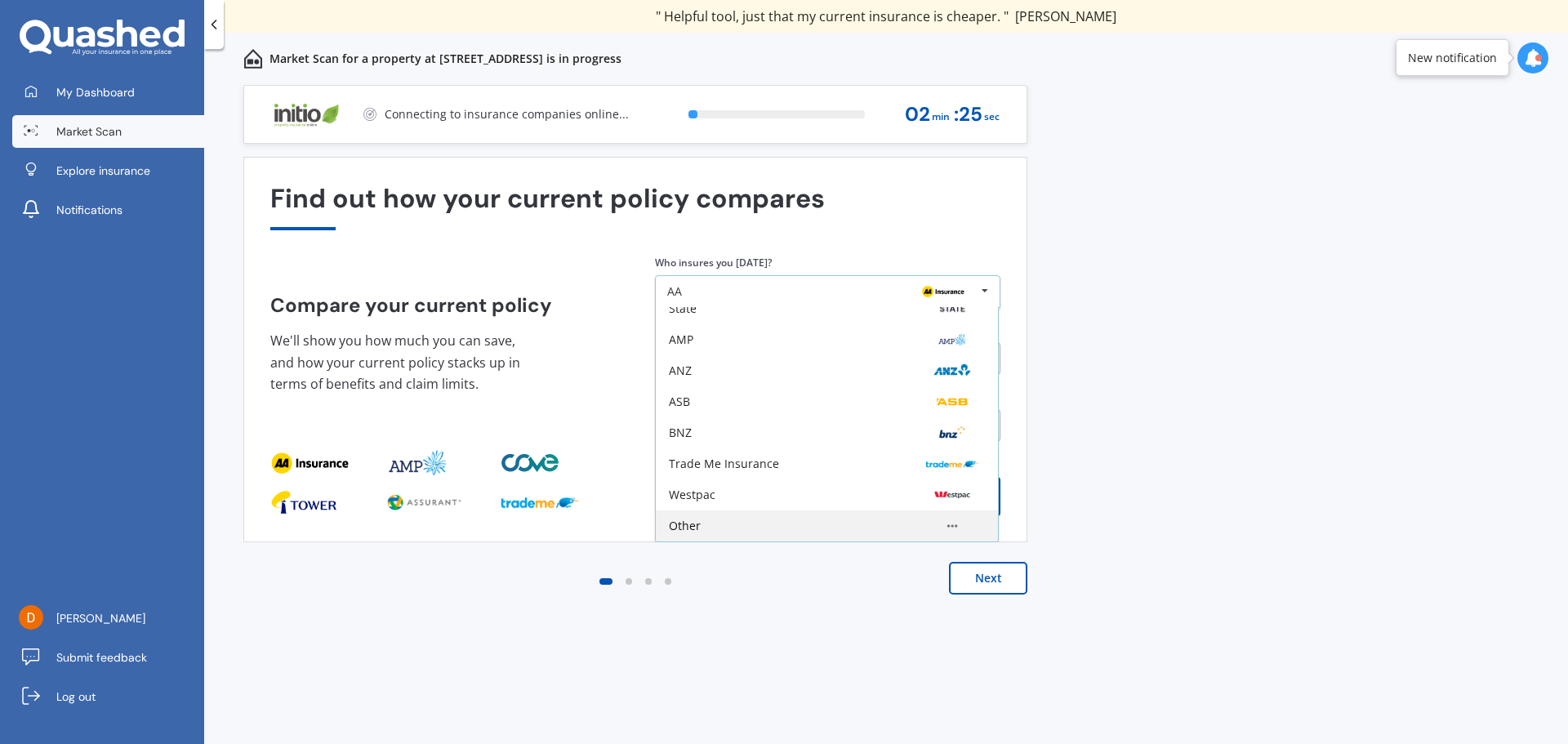
click at [695, 530] on div "Other" at bounding box center [684, 526] width 32 height 11
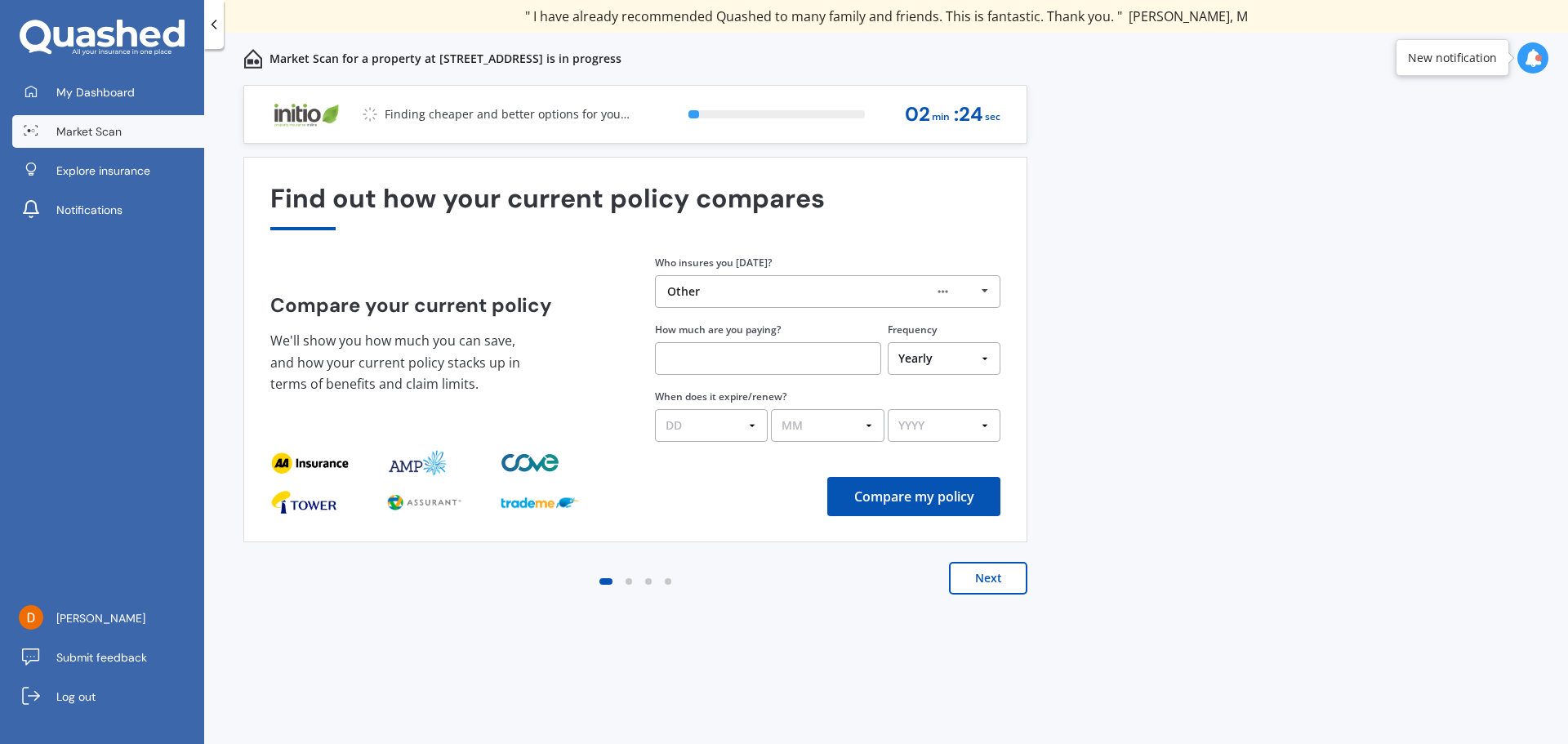
click at [693, 361] on input "text" at bounding box center [768, 358] width 226 height 32
type input "$2,697.72"
click at [745, 431] on select "DD 01 02 03 04 05 06 07 08 09 10 11 12 13 14 15 16 17 18 19 20 21 22 23 24 25 2…" at bounding box center [711, 424] width 112 height 32
select select "01"
click at [655, 409] on select "DD 01 02 03 04 05 06 07 08 09 10 11 12 13 14 15 16 17 18 19 20 21 22 23 24 25 2…" at bounding box center [711, 424] width 112 height 32
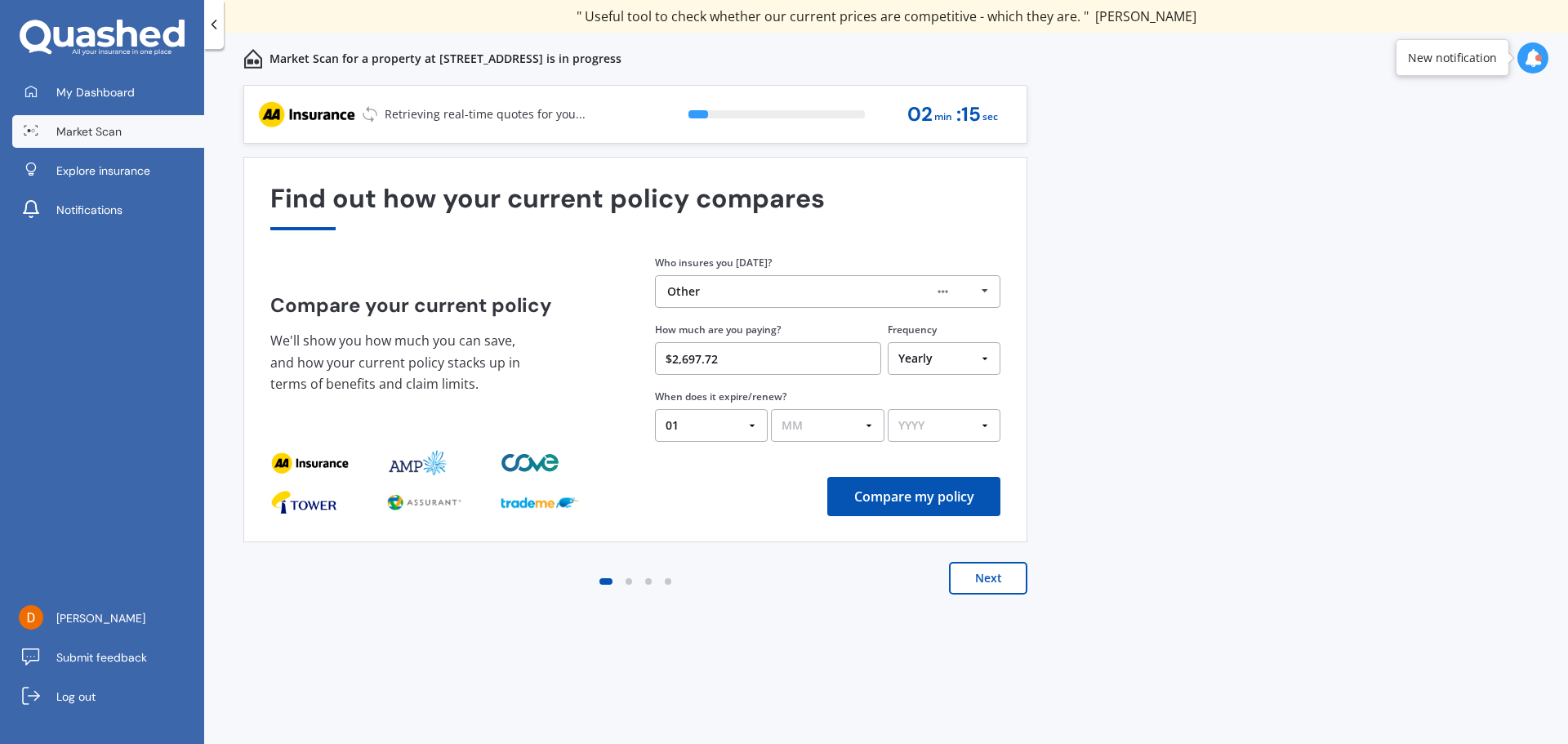
click at [847, 422] on select "MM 01 02 03 04 05 06 07 08 09 10 11 12" at bounding box center [827, 424] width 112 height 32
select select "09"
click at [771, 409] on select "MM 01 02 03 04 05 06 07 08 09 10 11 12" at bounding box center [827, 424] width 112 height 32
click at [950, 436] on select "YYYY 2026 2025 2024" at bounding box center [944, 424] width 112 height 32
select select "2025"
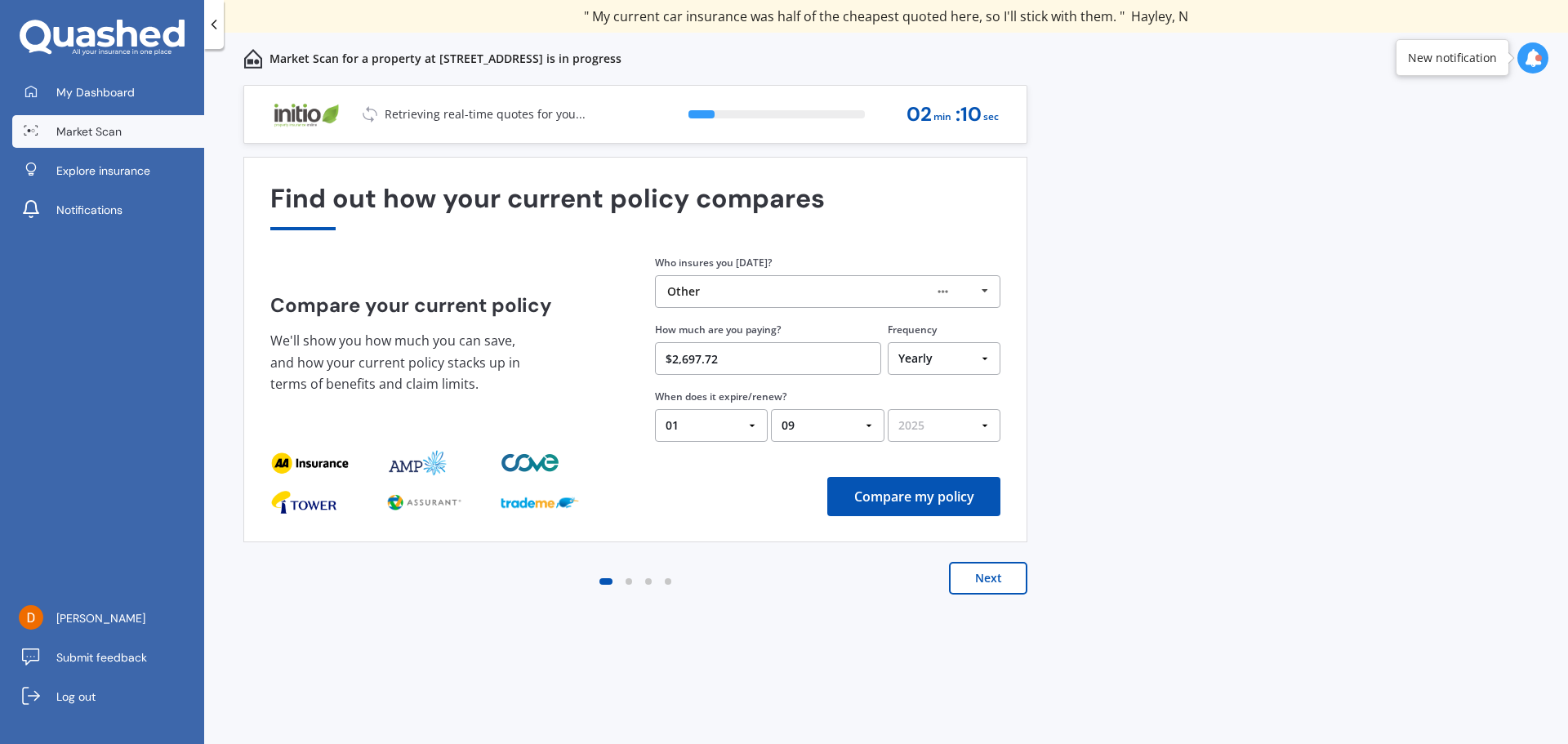
click at [888, 409] on select "YYYY 2026 2025 2024" at bounding box center [944, 424] width 112 height 32
click at [926, 499] on button "Compare my policy" at bounding box center [913, 496] width 173 height 40
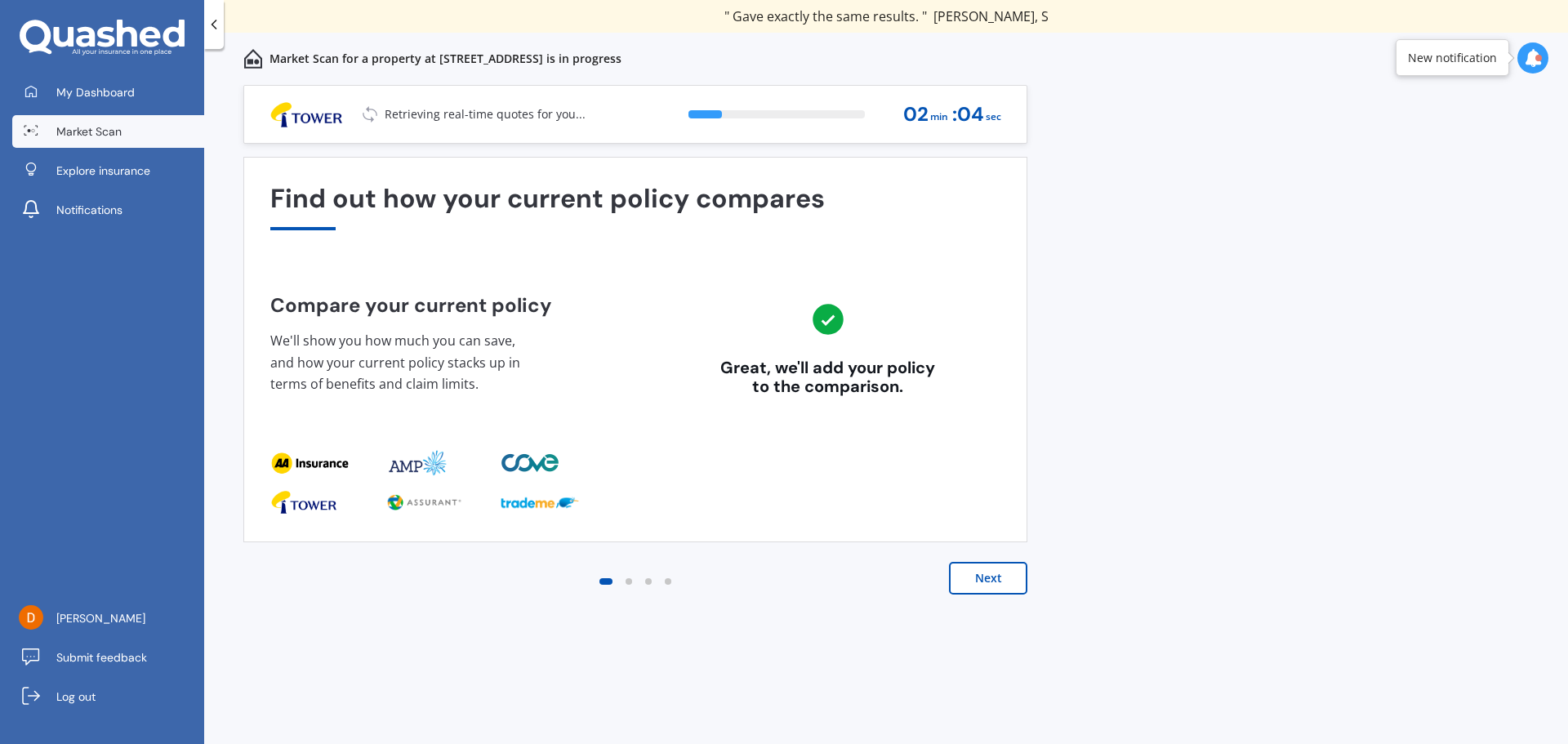
click at [984, 582] on button "Next" at bounding box center [987, 577] width 78 height 32
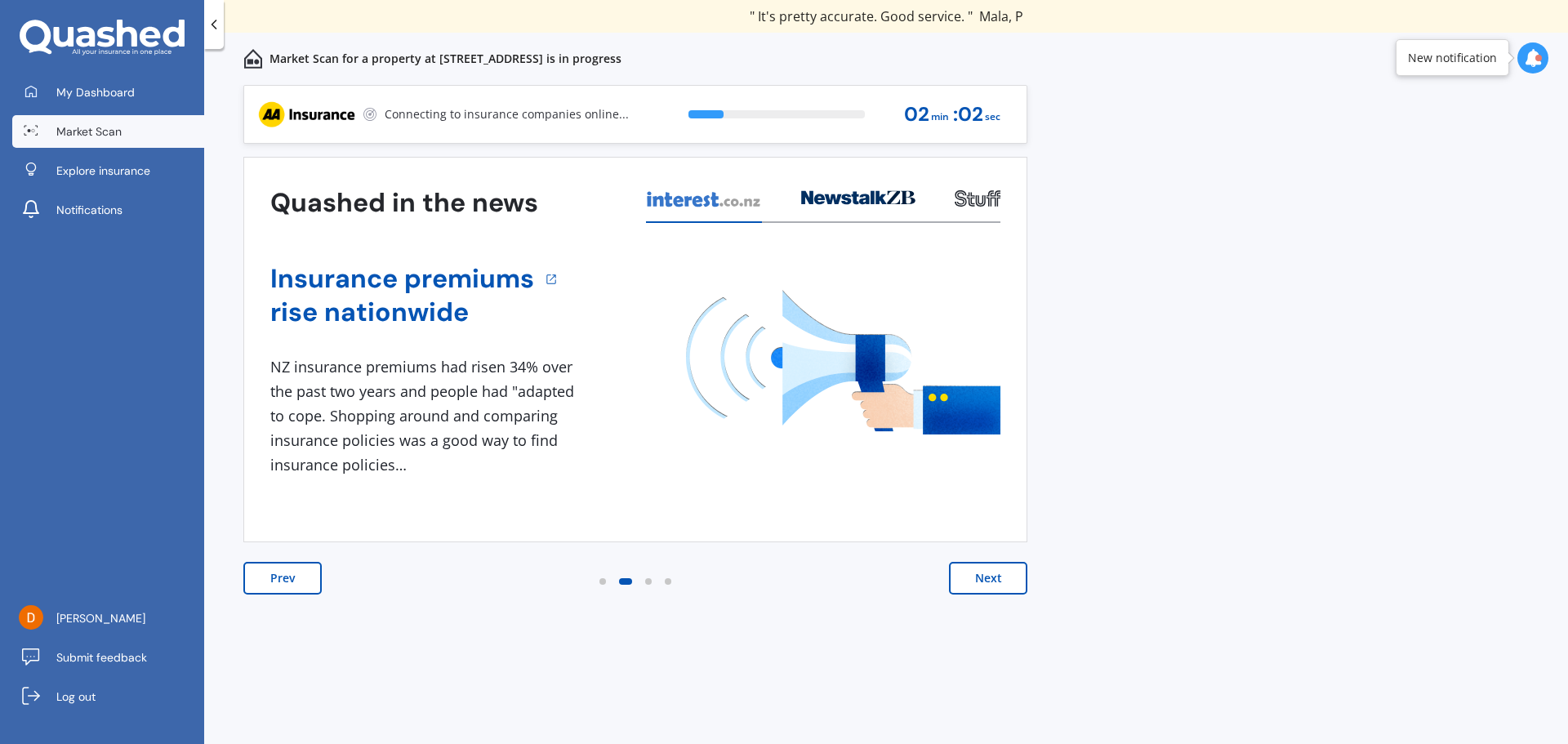
click at [984, 582] on button "Next" at bounding box center [987, 577] width 78 height 32
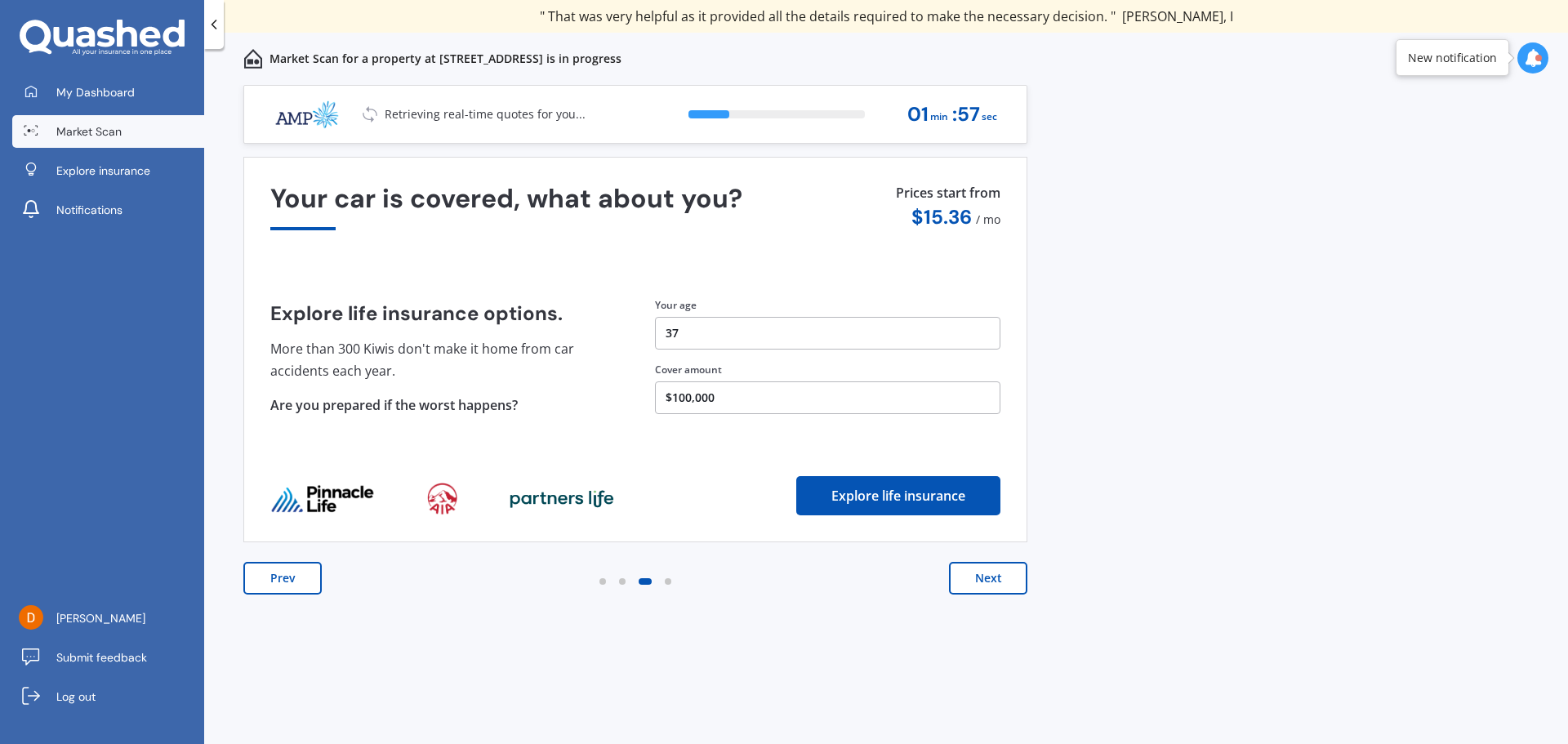
click at [984, 582] on button "Next" at bounding box center [987, 577] width 78 height 32
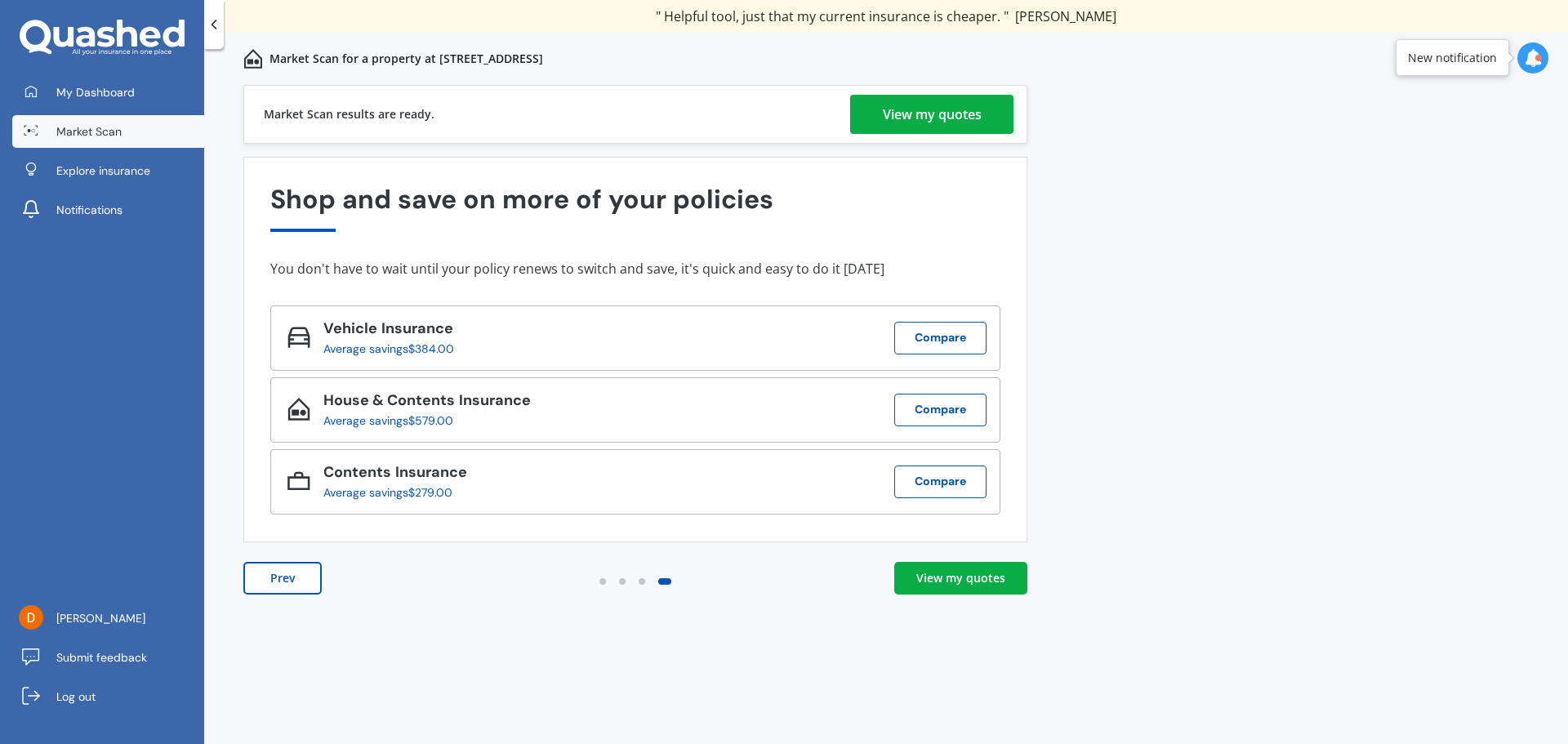
click at [947, 111] on div "View my quotes" at bounding box center [932, 114] width 99 height 40
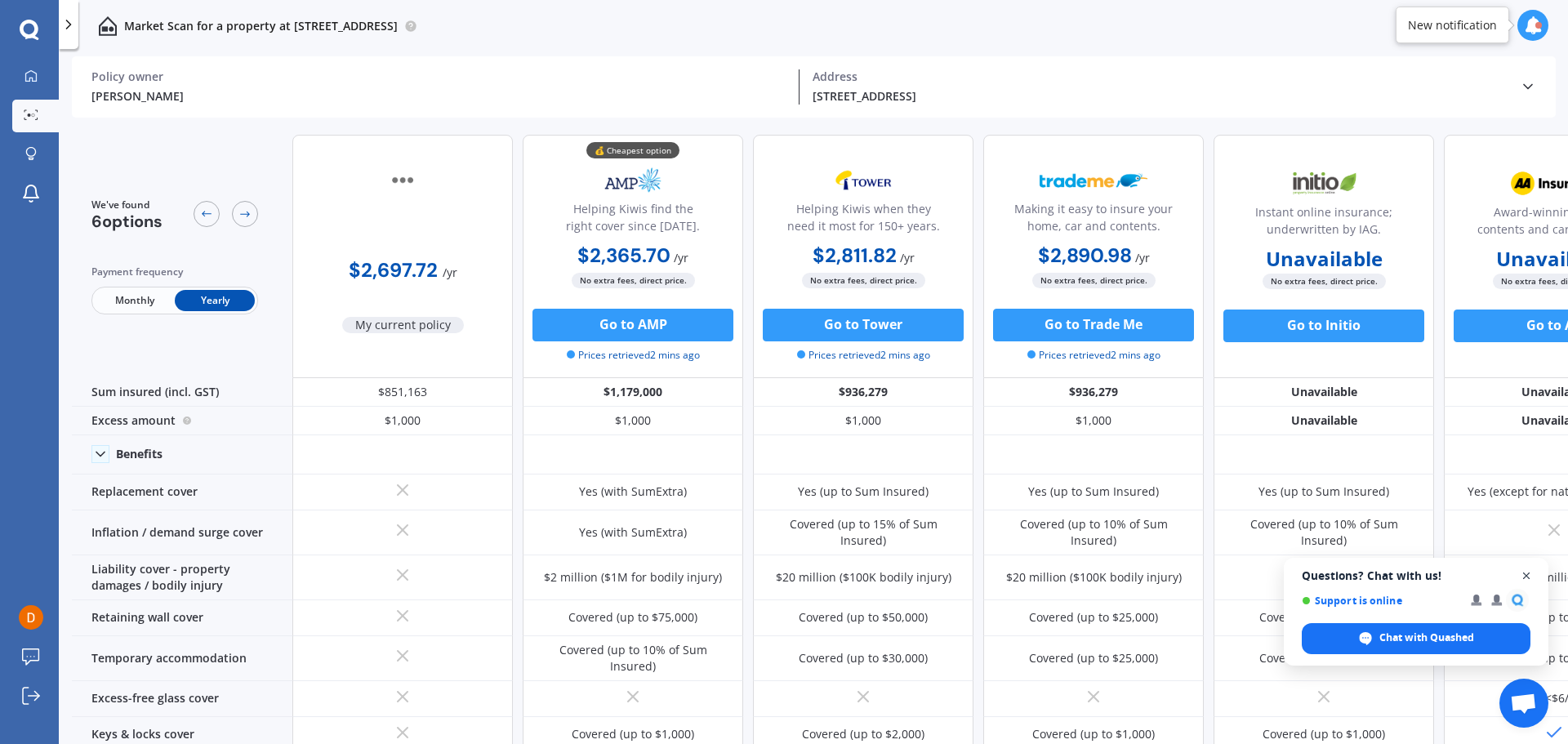
click at [1529, 572] on span "Open chat" at bounding box center [1527, 576] width 20 height 20
